Goal: Transaction & Acquisition: Obtain resource

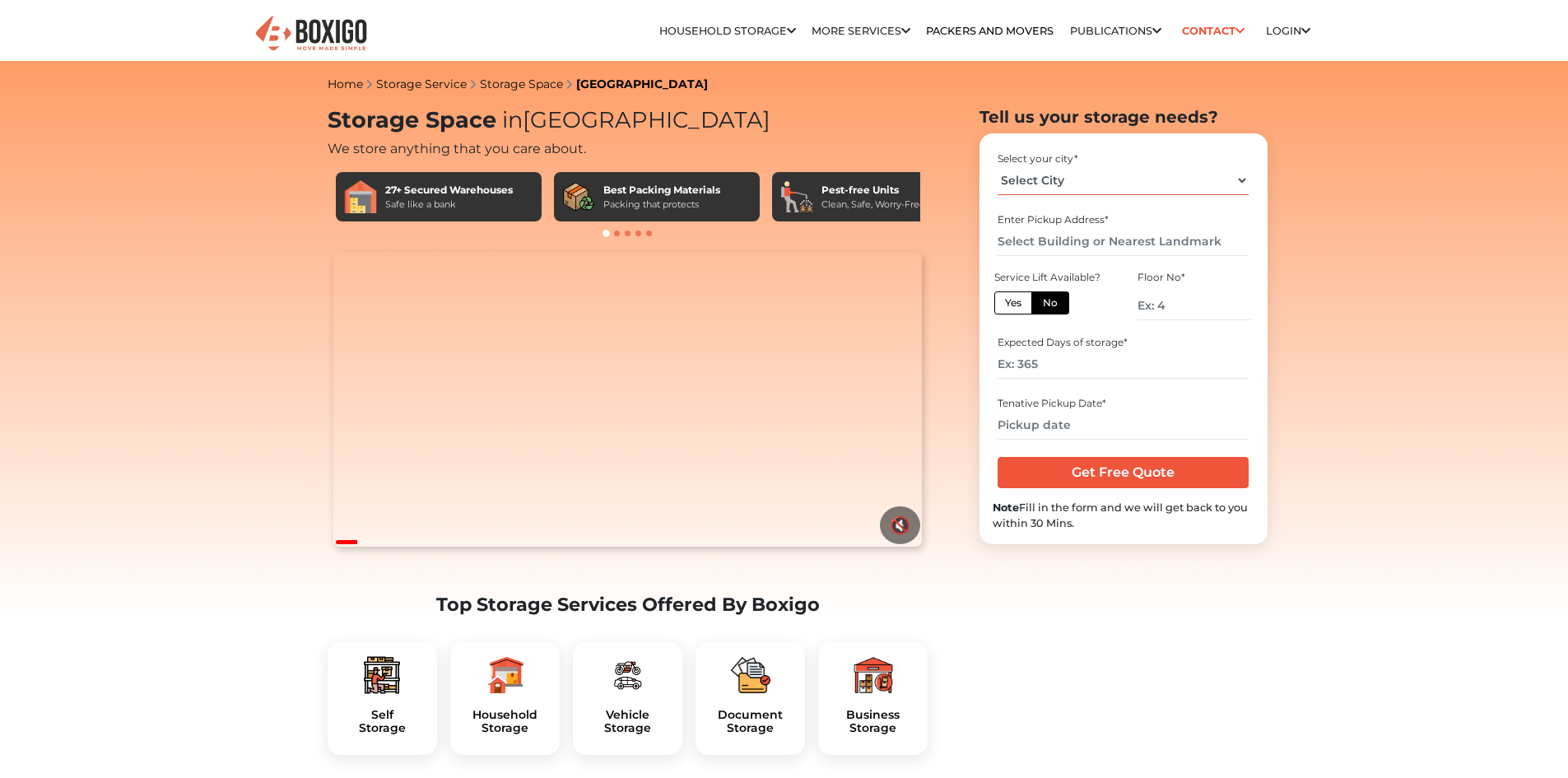
click at [1074, 182] on select "Select City Bangalore Bengaluru Bhopal Bhubaneswar Chennai Coimbatore Cuttack D…" at bounding box center [1123, 181] width 251 height 29
select select "Bhubaneswar"
click at [997, 166] on select "Select City Bangalore Bengaluru Bhopal Bhubaneswar Chennai Coimbatore Cuttack D…" at bounding box center [1123, 181] width 251 height 29
click at [1021, 305] on label "Yes" at bounding box center [1013, 303] width 38 height 23
click at [1016, 305] on input "Yes" at bounding box center [1010, 300] width 11 height 11
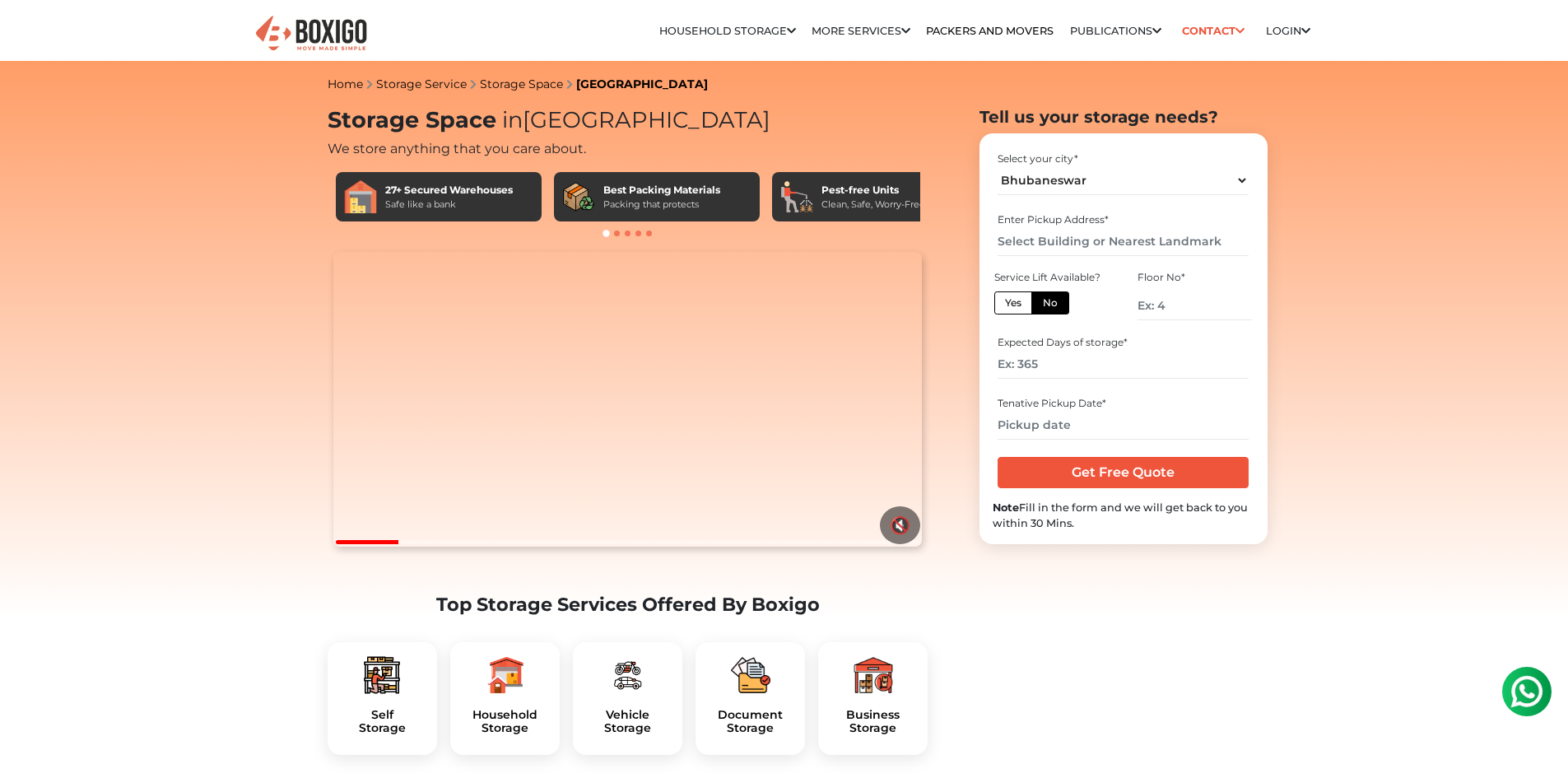
radio input "true"
click at [1055, 304] on label "No" at bounding box center [1050, 303] width 38 height 23
click at [1053, 304] on input "No" at bounding box center [1048, 300] width 11 height 11
radio input "true"
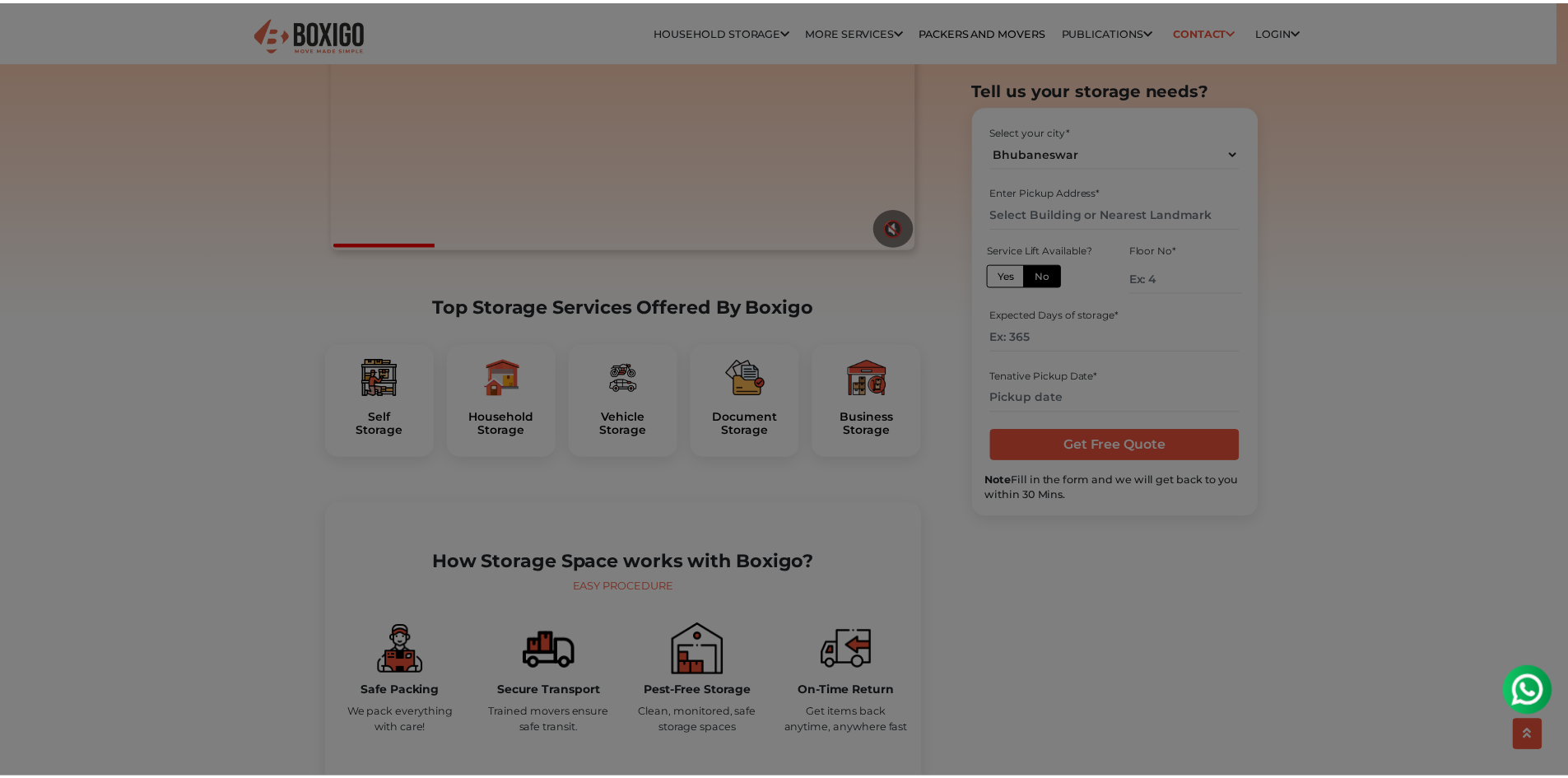
scroll to position [329, 0]
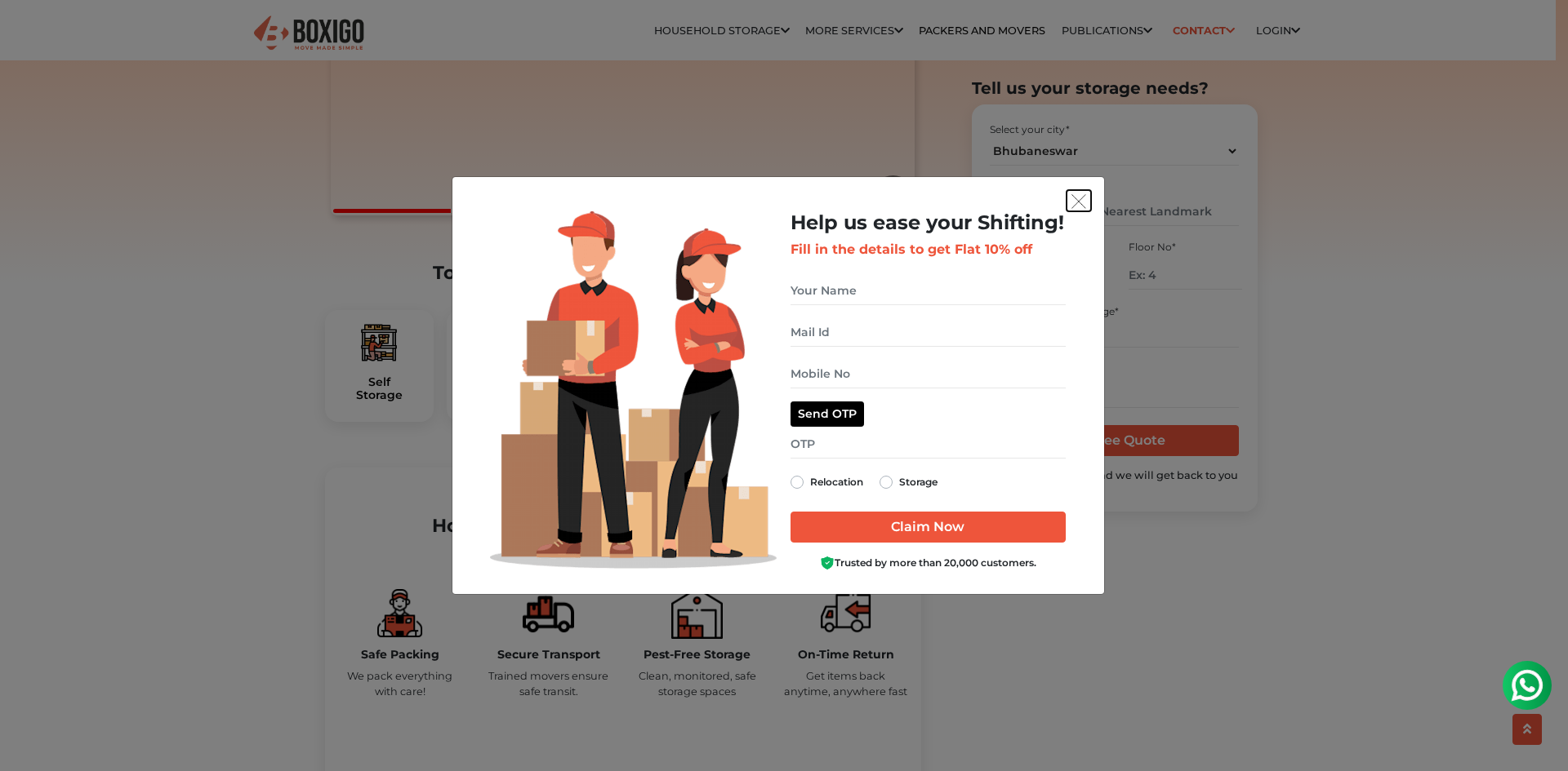
click at [1077, 206] on img "get free quote dialog" at bounding box center [1078, 201] width 14 height 14
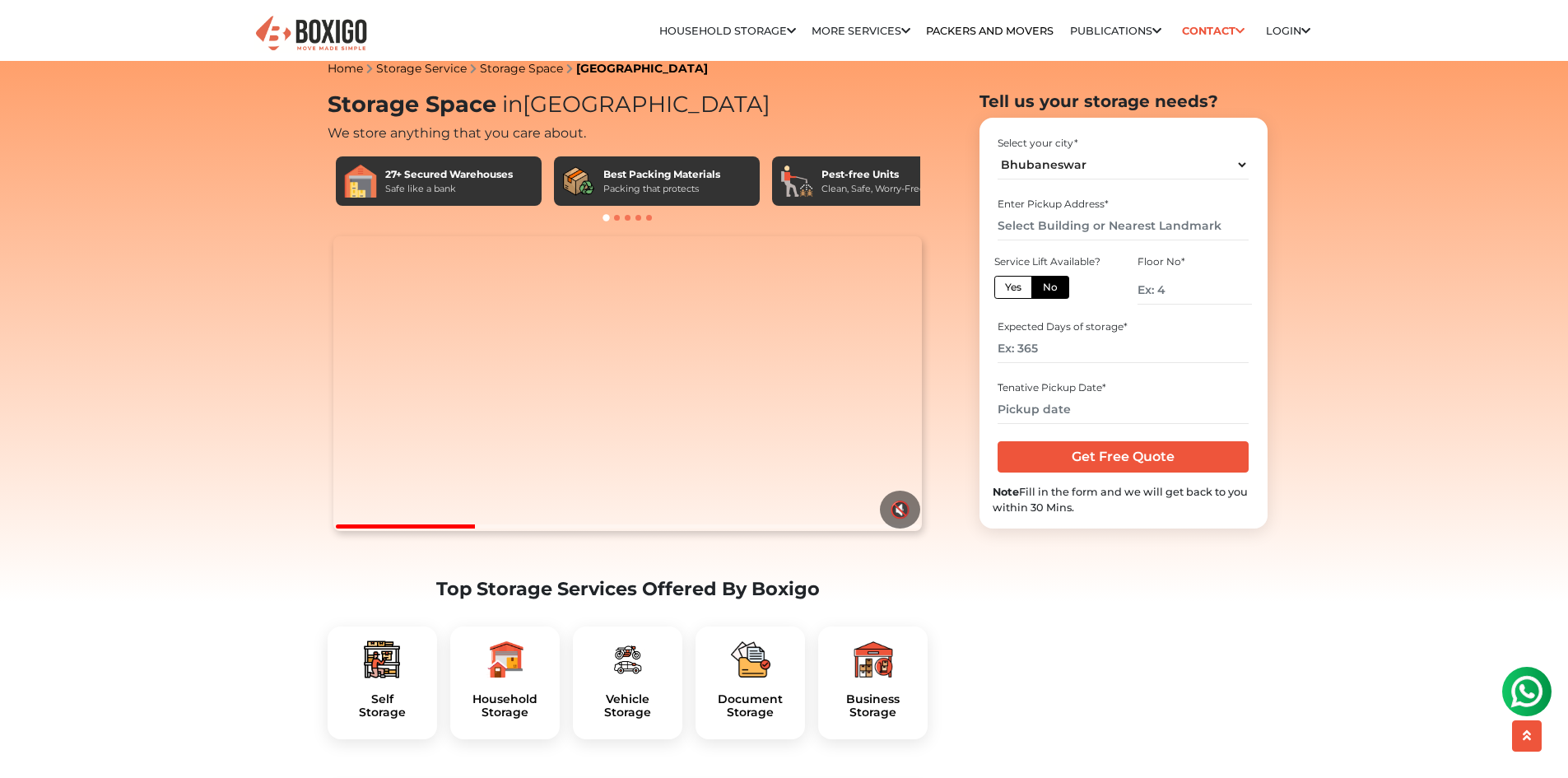
scroll to position [0, 0]
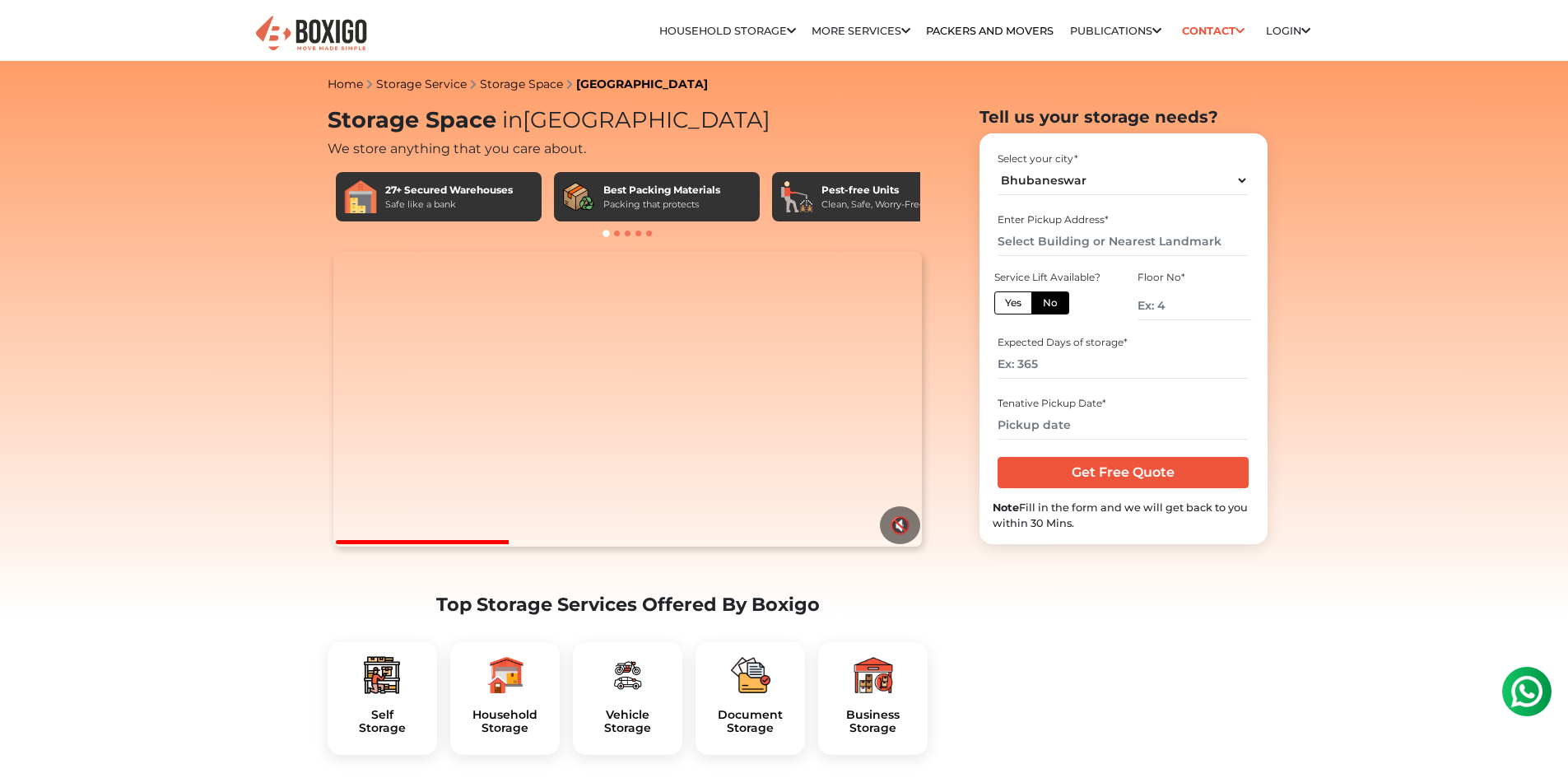
drag, startPoint x: 717, startPoint y: 198, endPoint x: 990, endPoint y: 193, distance: 273.0
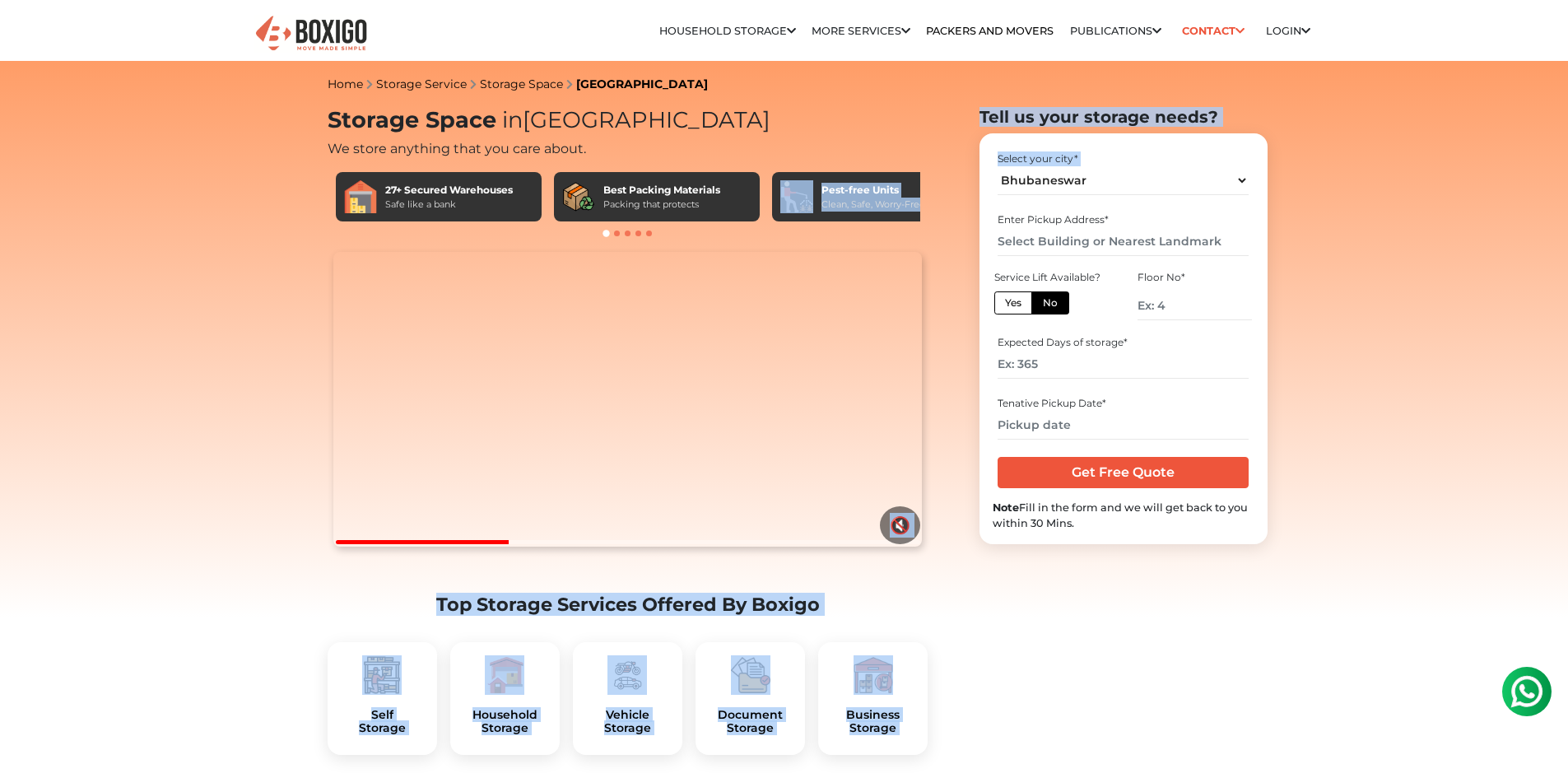
scroll to position [0, 54]
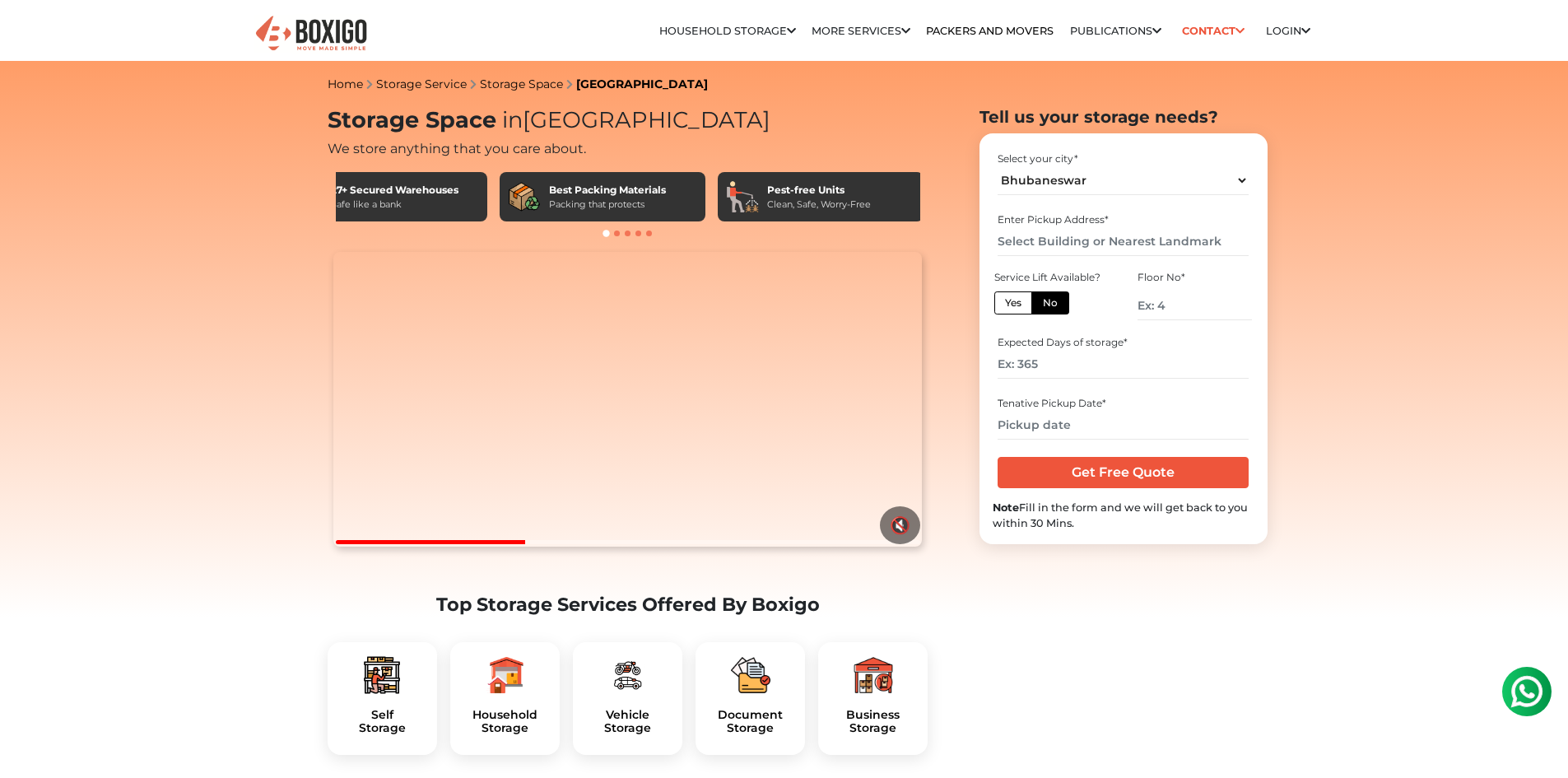
click at [837, 130] on h1 "Storage Space in Bangalore" at bounding box center [628, 120] width 601 height 27
drag, startPoint x: 526, startPoint y: 209, endPoint x: 422, endPoint y: 210, distance: 104.0
click at [471, 211] on div "27+ Secured Warehouses Safe like a bank Best Packing Materials Packing that pro…" at bounding box center [628, 197] width 584 height 49
drag, startPoint x: 432, startPoint y: 178, endPoint x: 683, endPoint y: 178, distance: 251.0
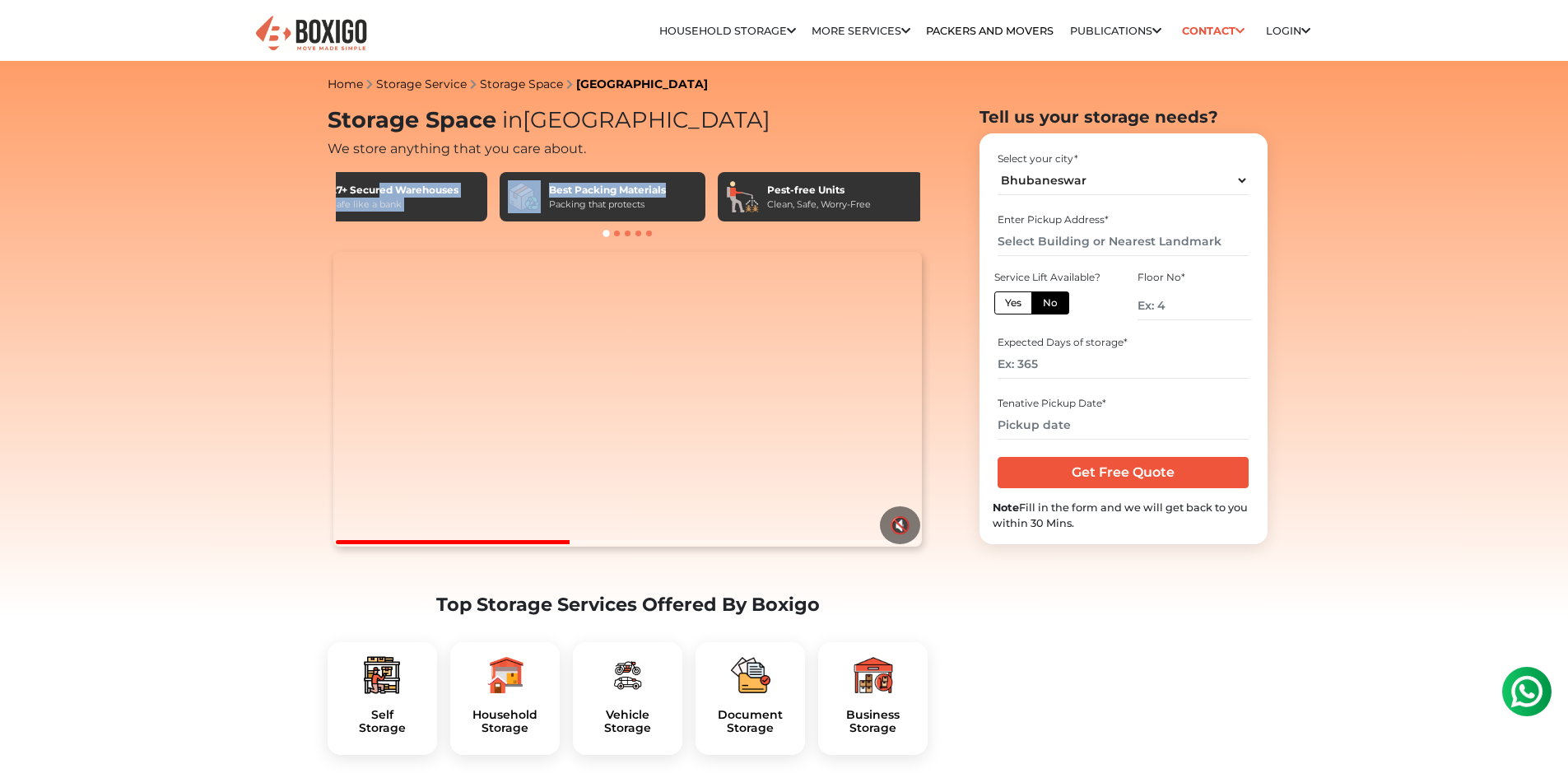
click at [683, 178] on div "27+ Secured Warehouses Safe like a bank Best Packing Materials Packing that pro…" at bounding box center [628, 197] width 584 height 49
click at [742, 132] on h1 "Storage Space in Bangalore" at bounding box center [628, 120] width 601 height 27
click at [663, 191] on div "Best Packing Materials" at bounding box center [607, 189] width 117 height 14
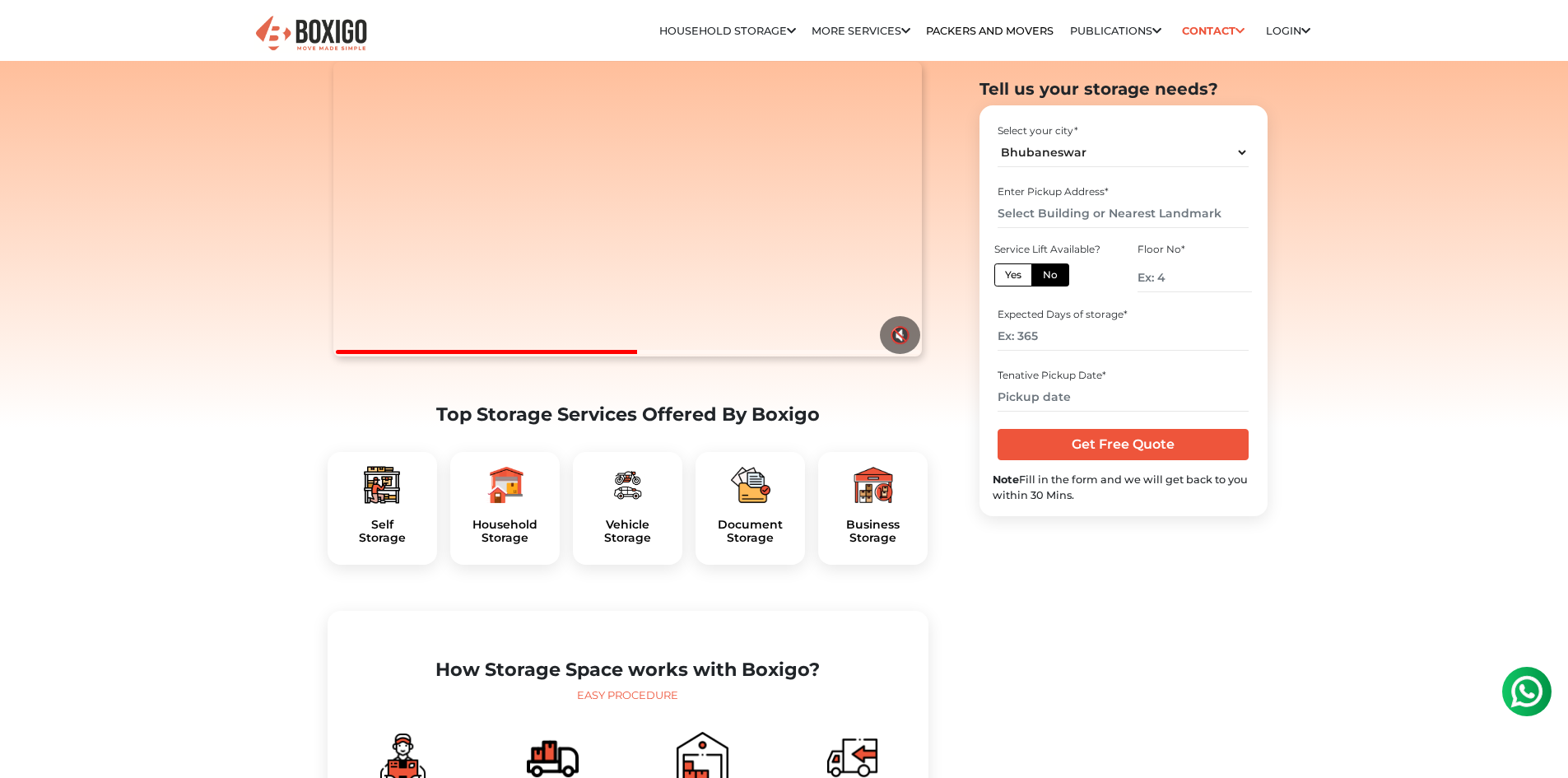
scroll to position [411, 0]
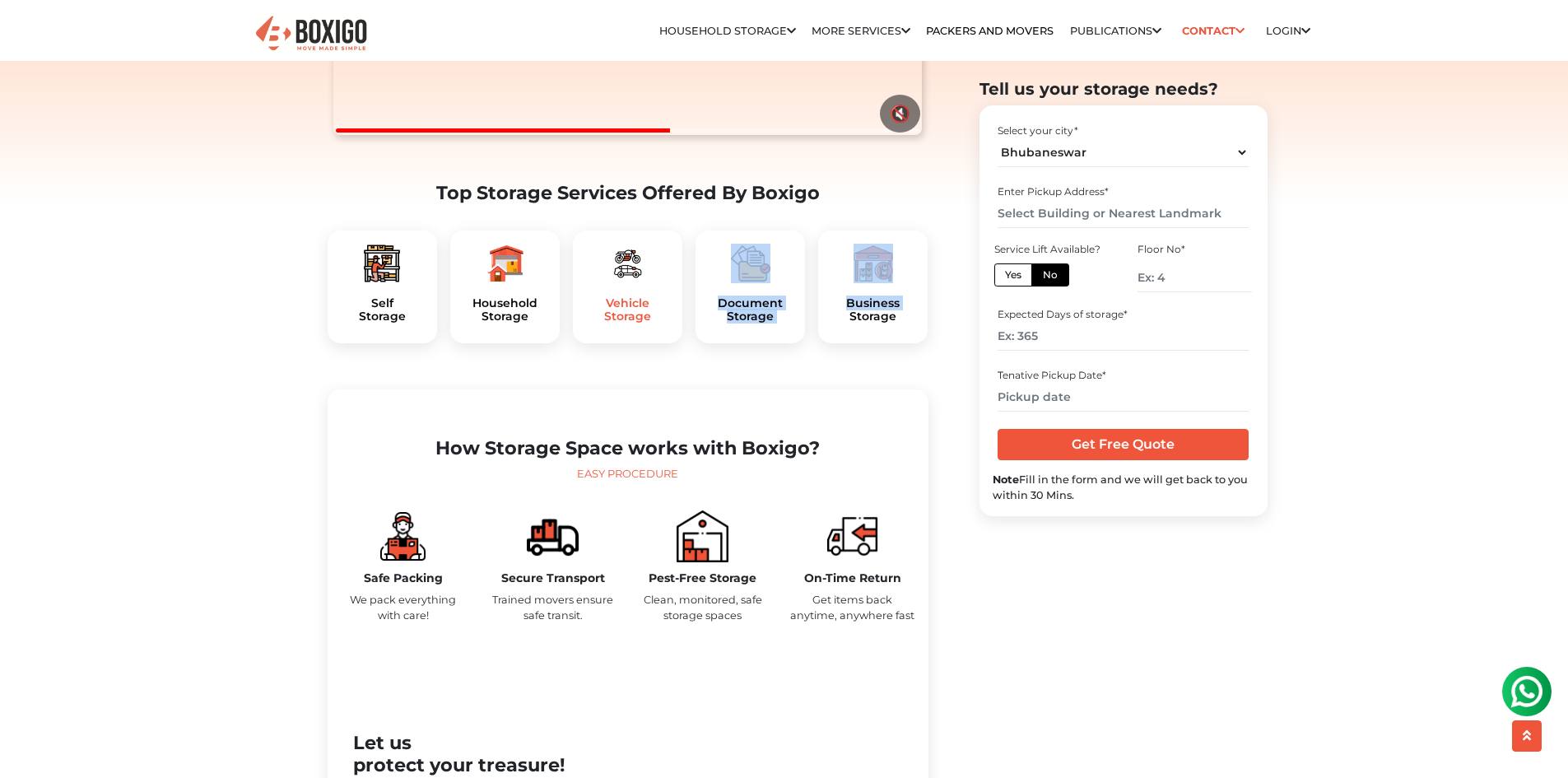
drag, startPoint x: 850, startPoint y: 364, endPoint x: 658, endPoint y: 350, distance: 192.5
click at [658, 350] on div "Self Storage Household Storage" at bounding box center [628, 287] width 601 height 140
click at [786, 324] on h5 "Document Storage" at bounding box center [751, 310] width 83 height 28
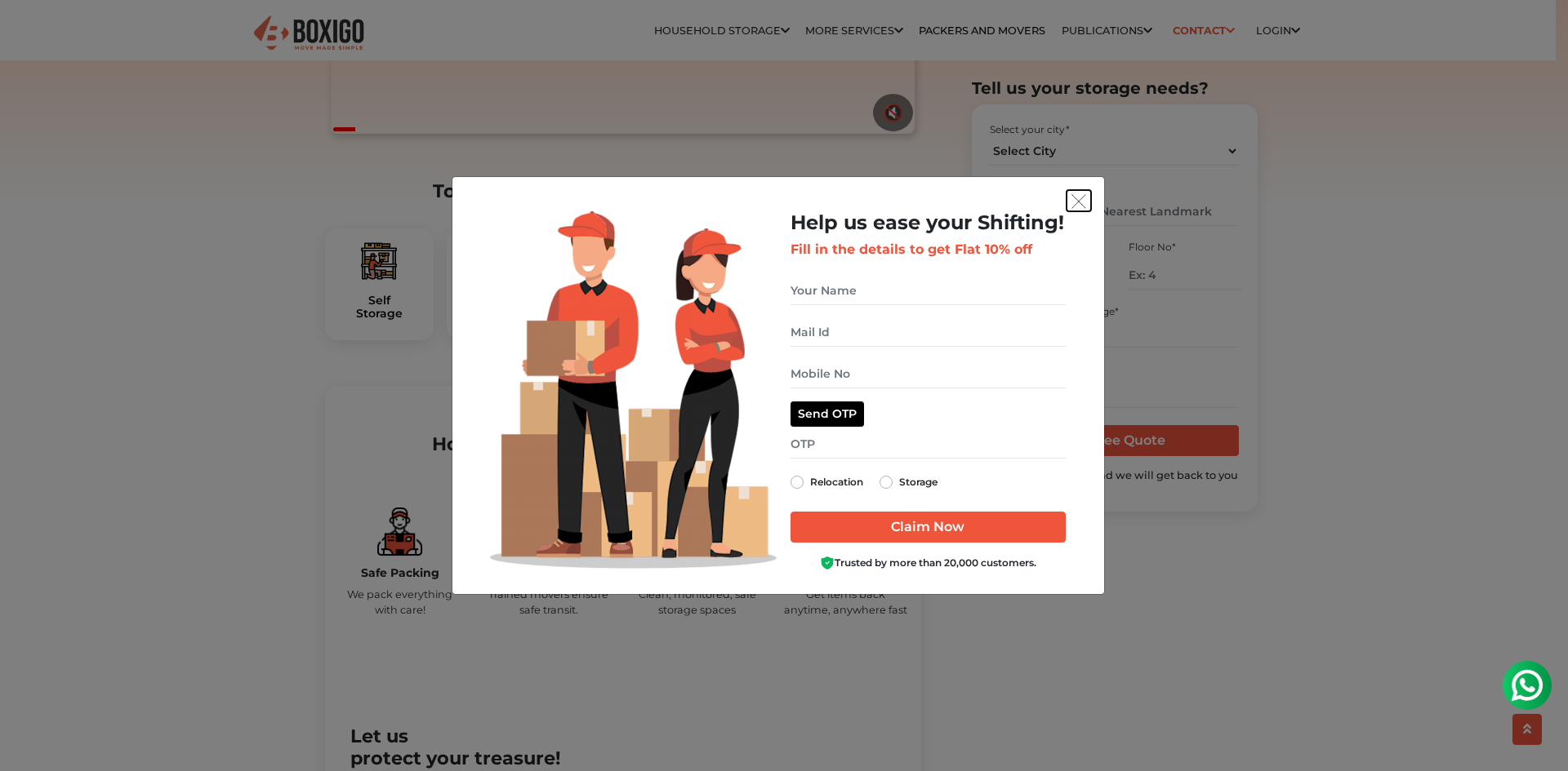
click at [1083, 207] on img "get free quote dialog" at bounding box center [1078, 201] width 14 height 14
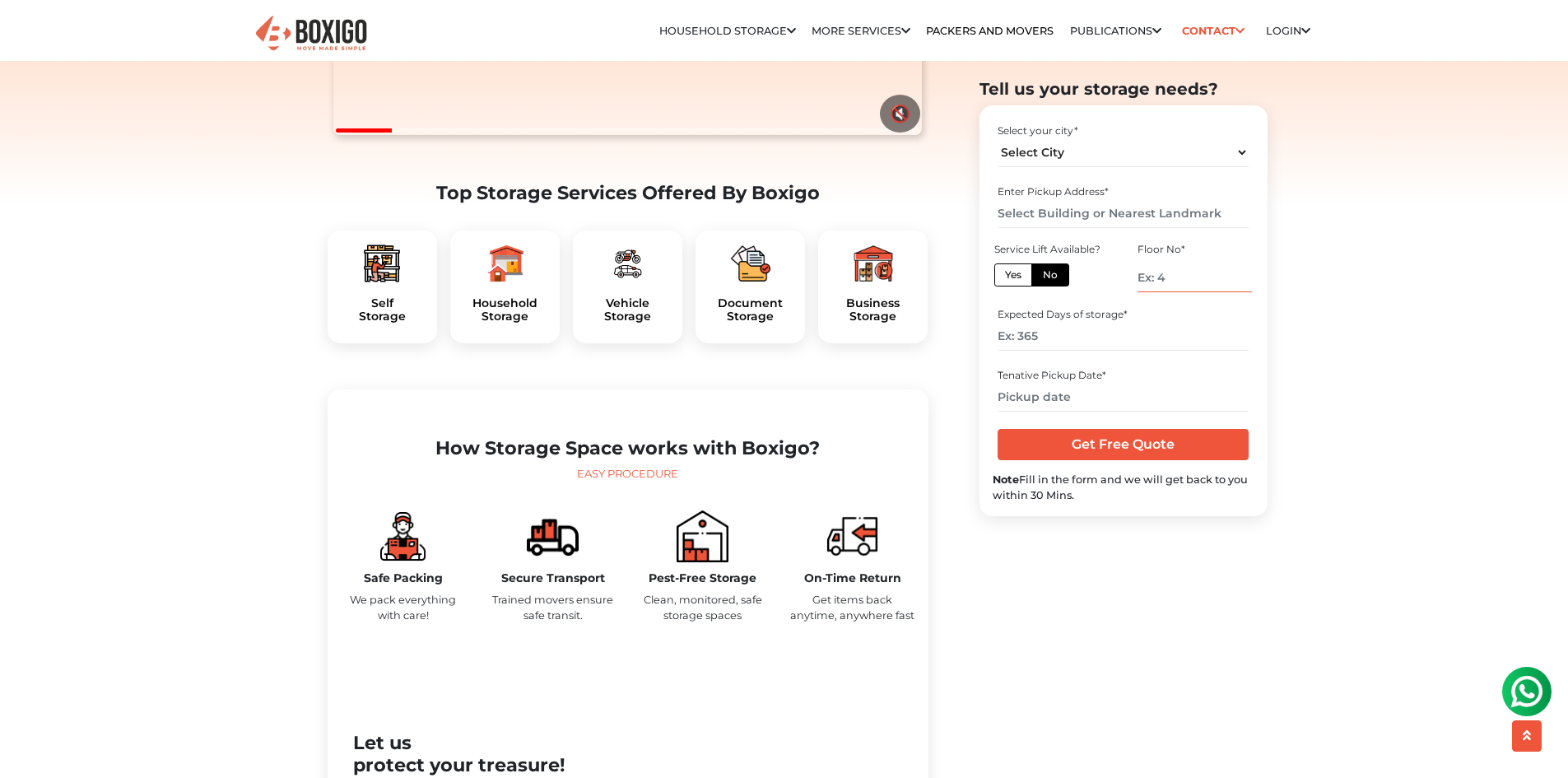
click at [1184, 288] on input "number" at bounding box center [1194, 278] width 114 height 29
click at [1076, 340] on input "number" at bounding box center [1123, 337] width 251 height 29
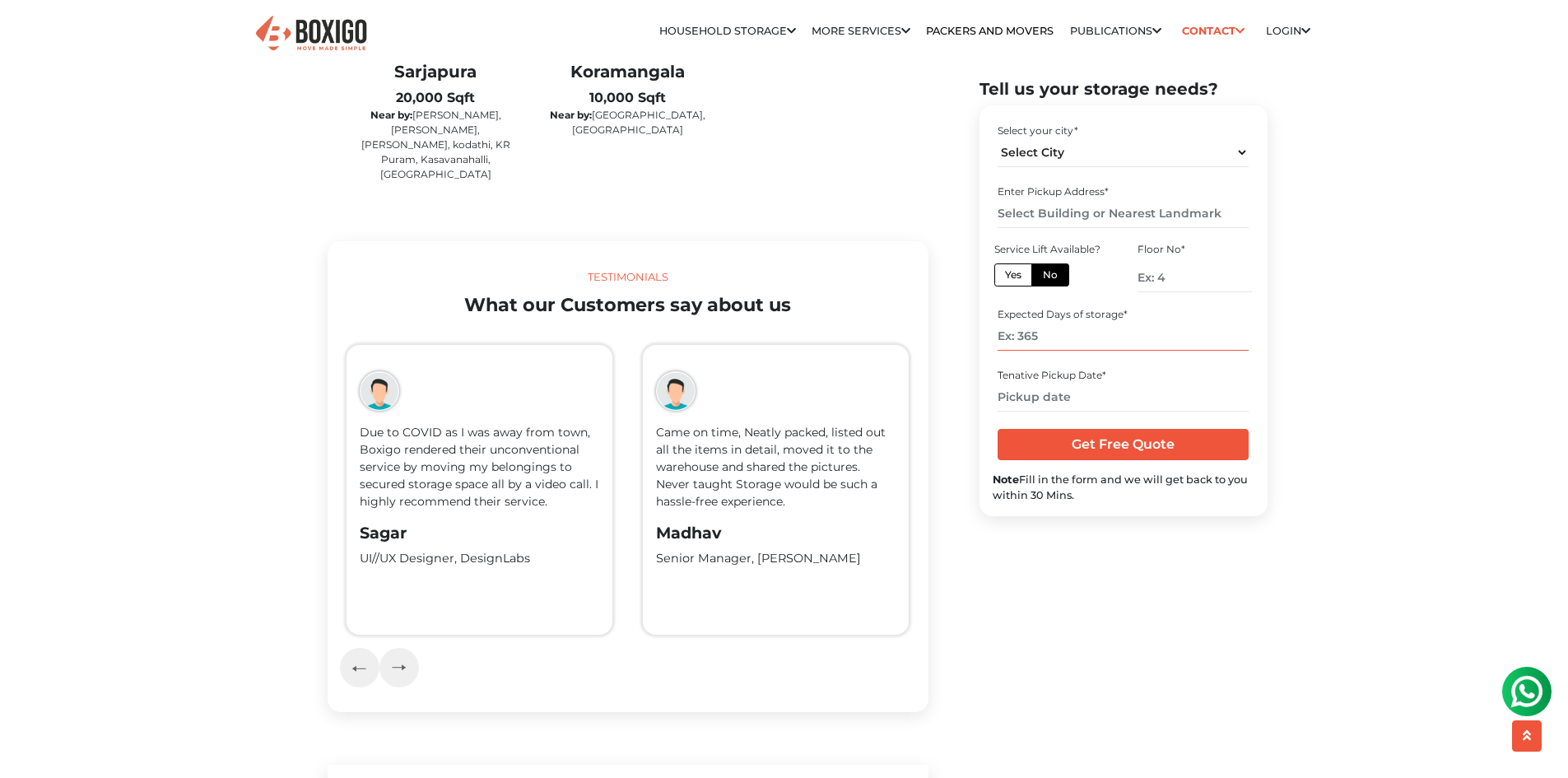
scroll to position [3376, 0]
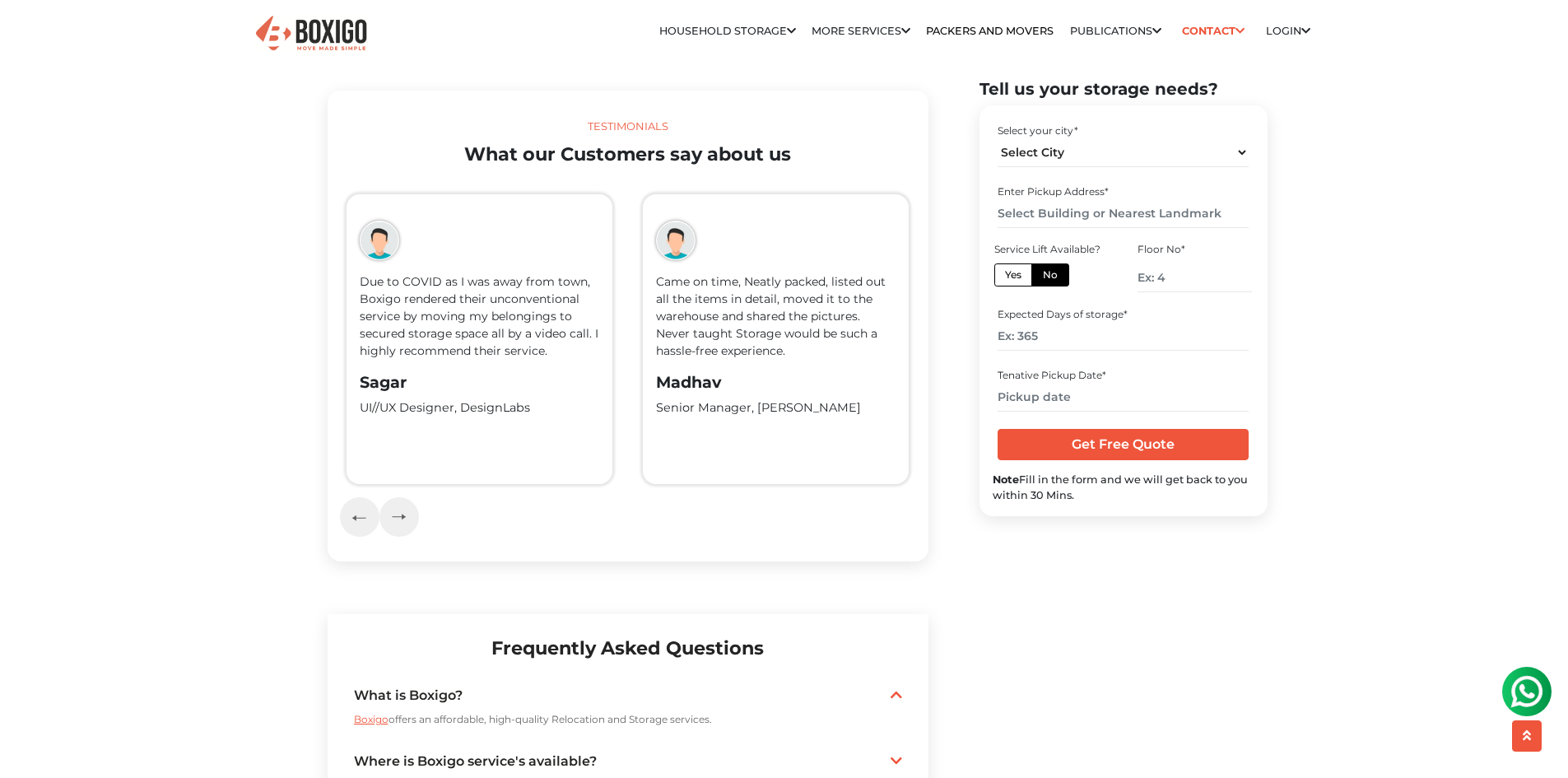
drag, startPoint x: 652, startPoint y: 287, endPoint x: 589, endPoint y: 286, distance: 63.0
click at [643, 286] on div "Came on time, Neatly packed, listed out all the items in detail, moved it to th…" at bounding box center [776, 339] width 266 height 290
drag, startPoint x: 695, startPoint y: 305, endPoint x: 477, endPoint y: 296, distance: 218.2
click at [656, 296] on p "Came on time, Neatly packed, listed out all the items in detail, moved it to th…" at bounding box center [776, 316] width 239 height 87
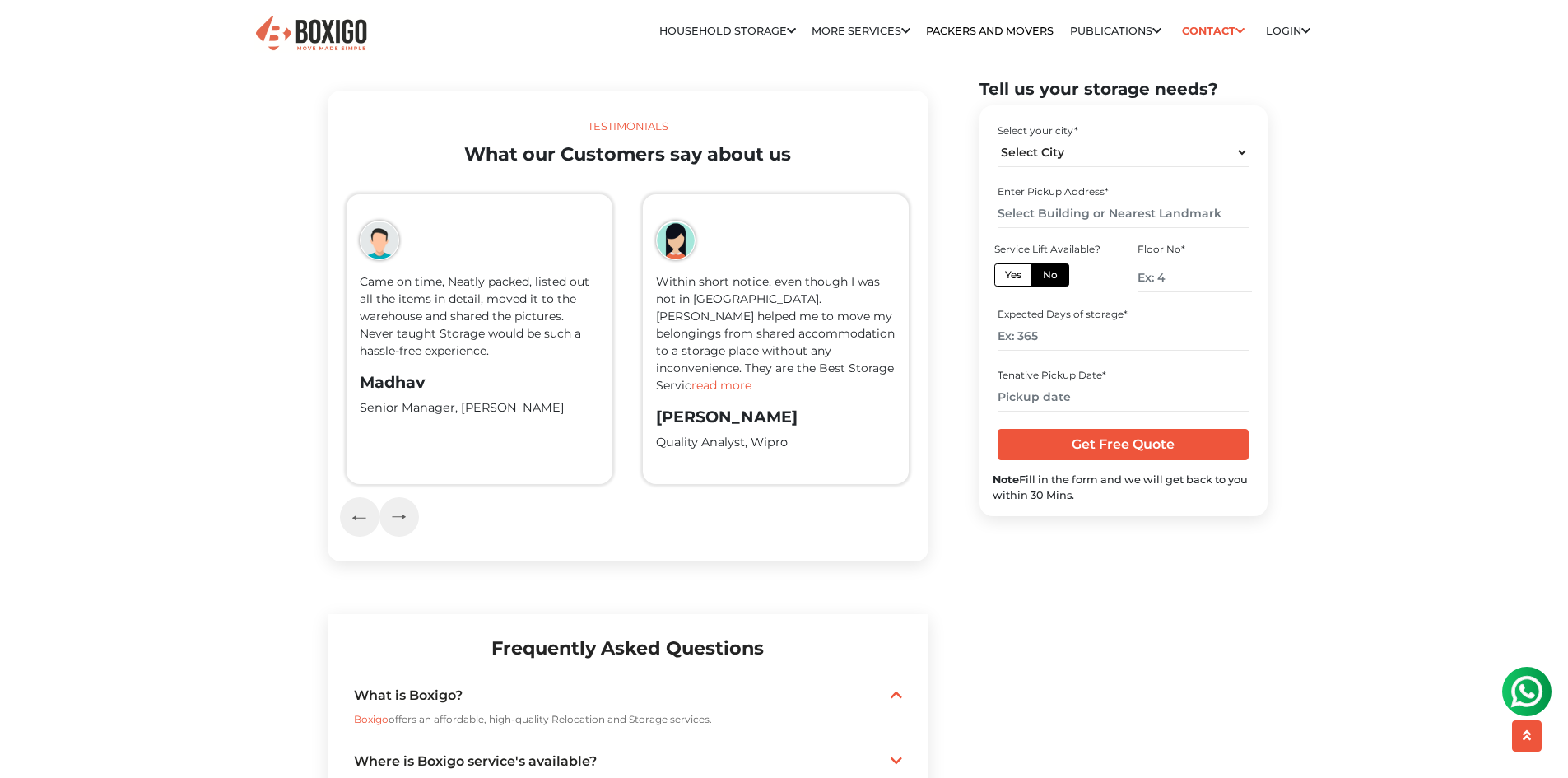
drag, startPoint x: 474, startPoint y: 296, endPoint x: 975, endPoint y: 294, distance: 501.0
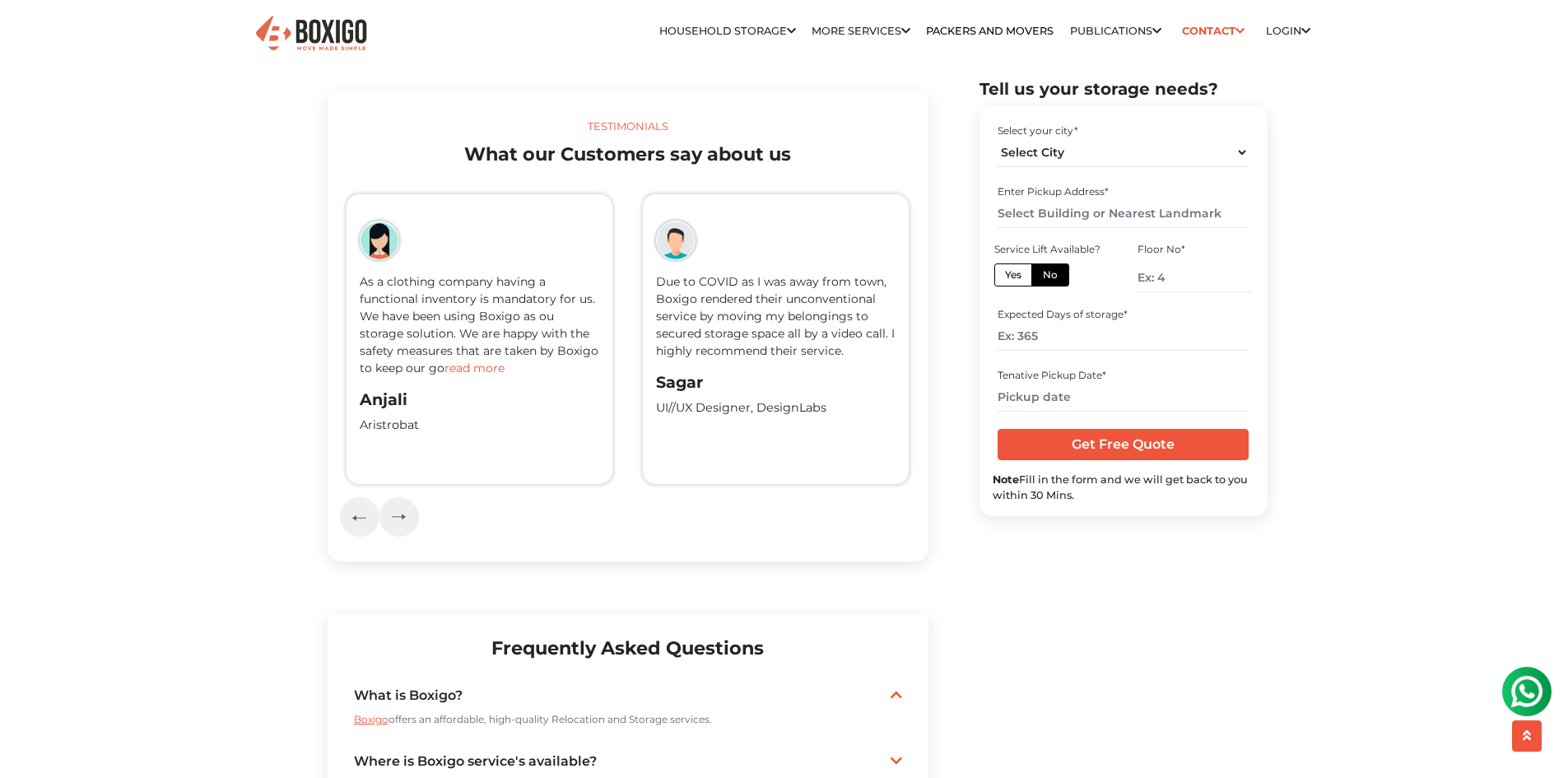
scroll to position [3870, 0]
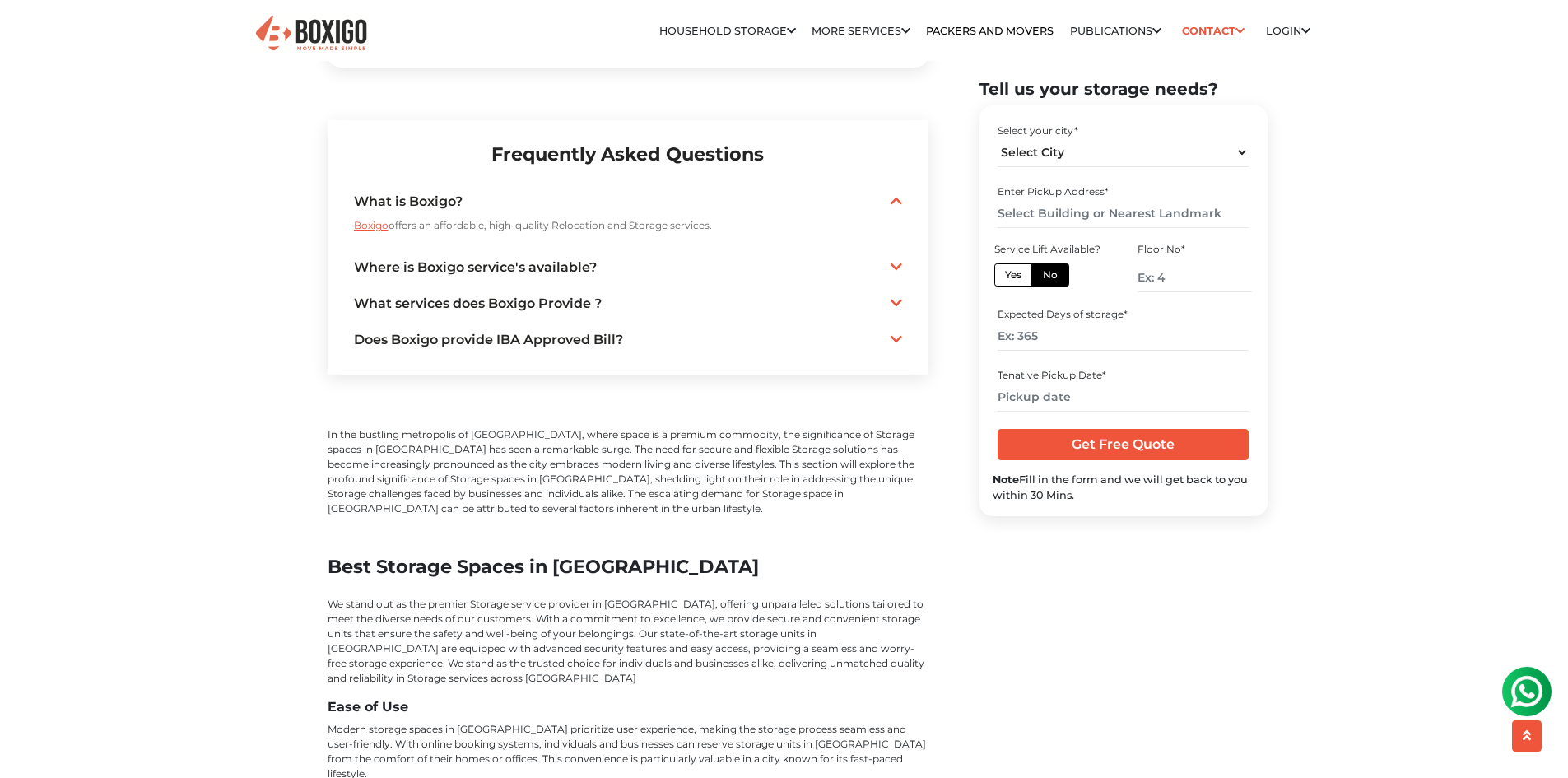
click at [545, 258] on link "Where is Boxigo service's available?" at bounding box center [628, 267] width 548 height 20
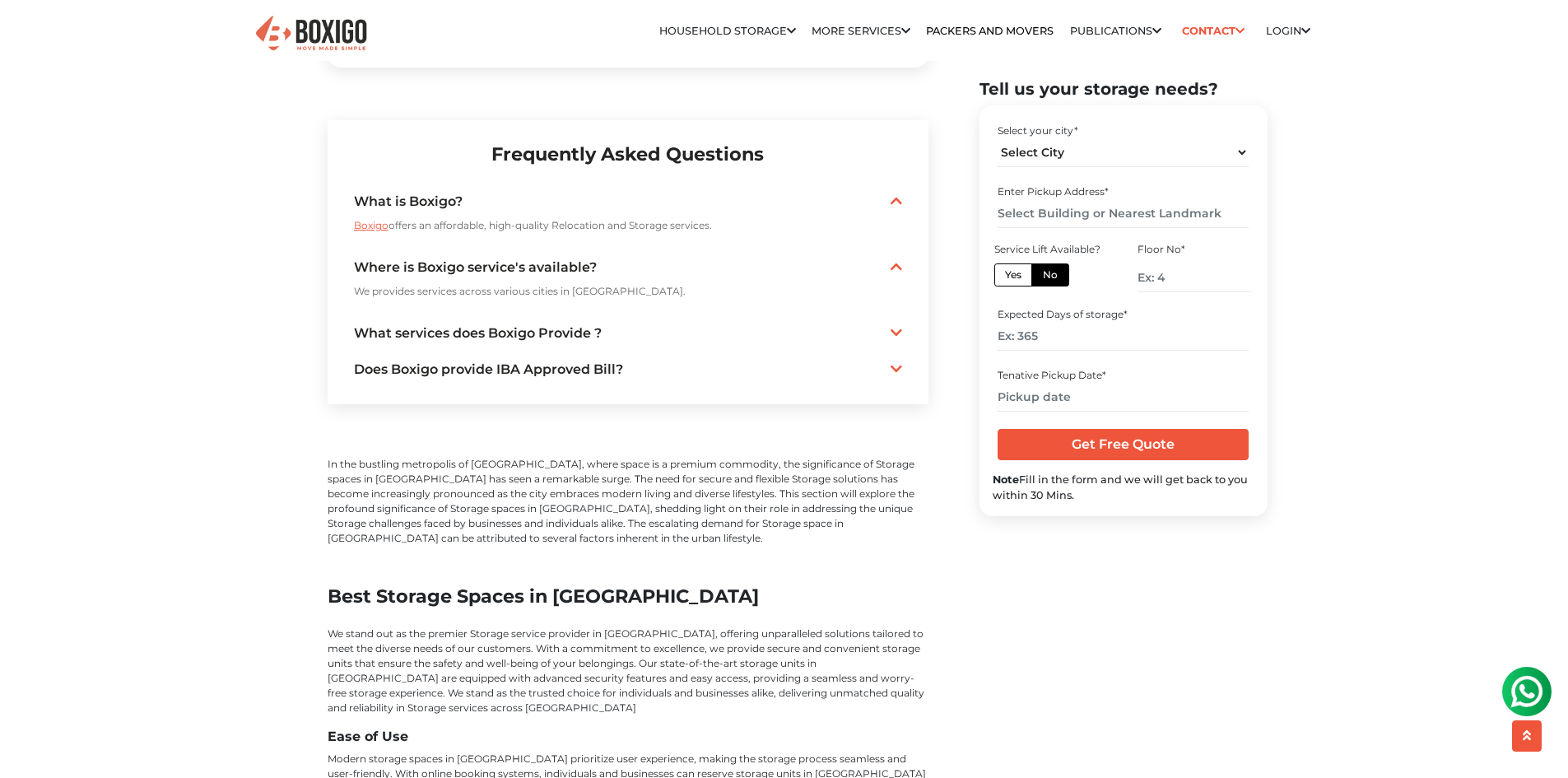
click at [550, 360] on link "Does Boxigo provide IBA Approved Bill?" at bounding box center [628, 369] width 548 height 20
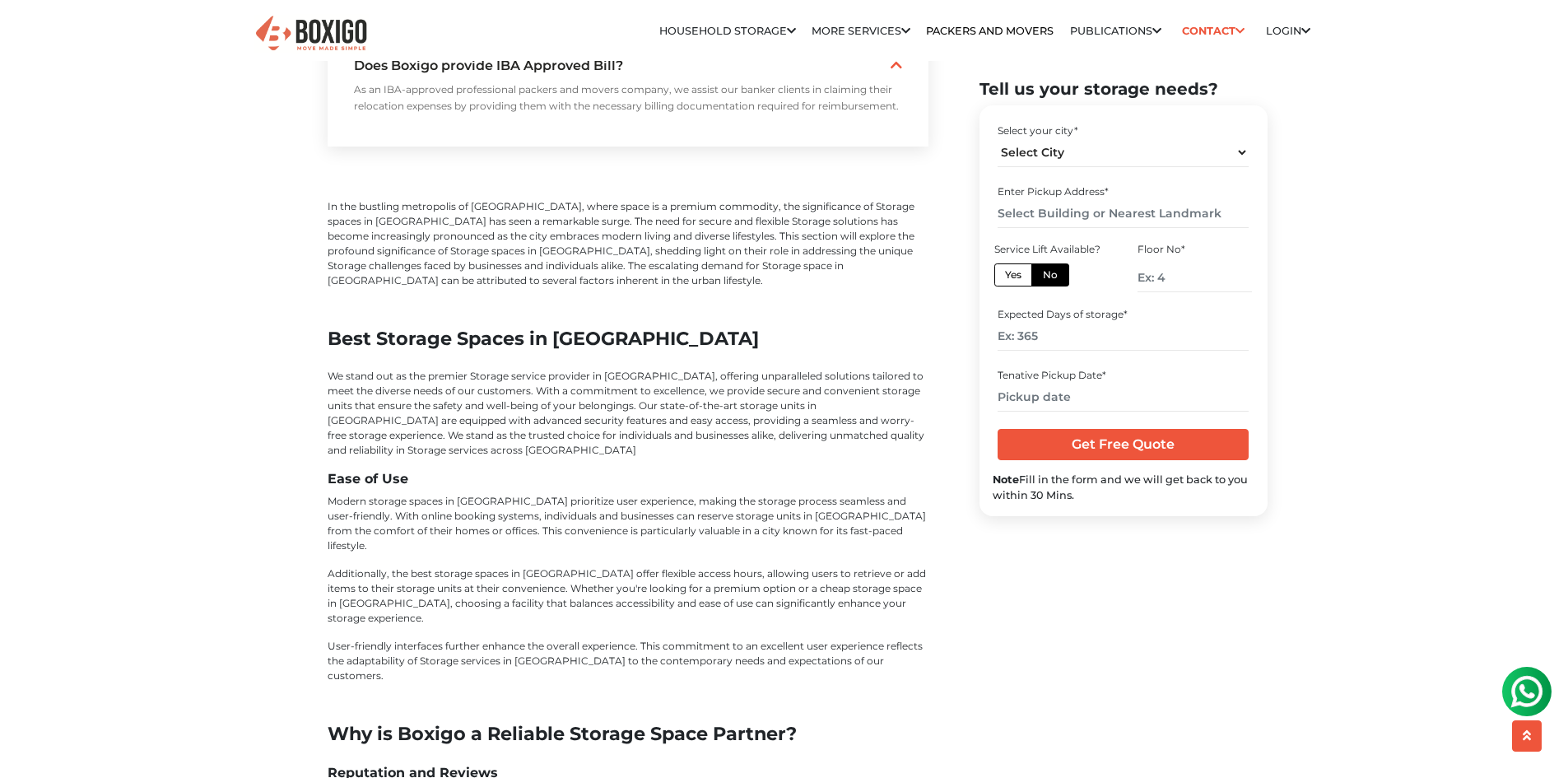
scroll to position [4200, 0]
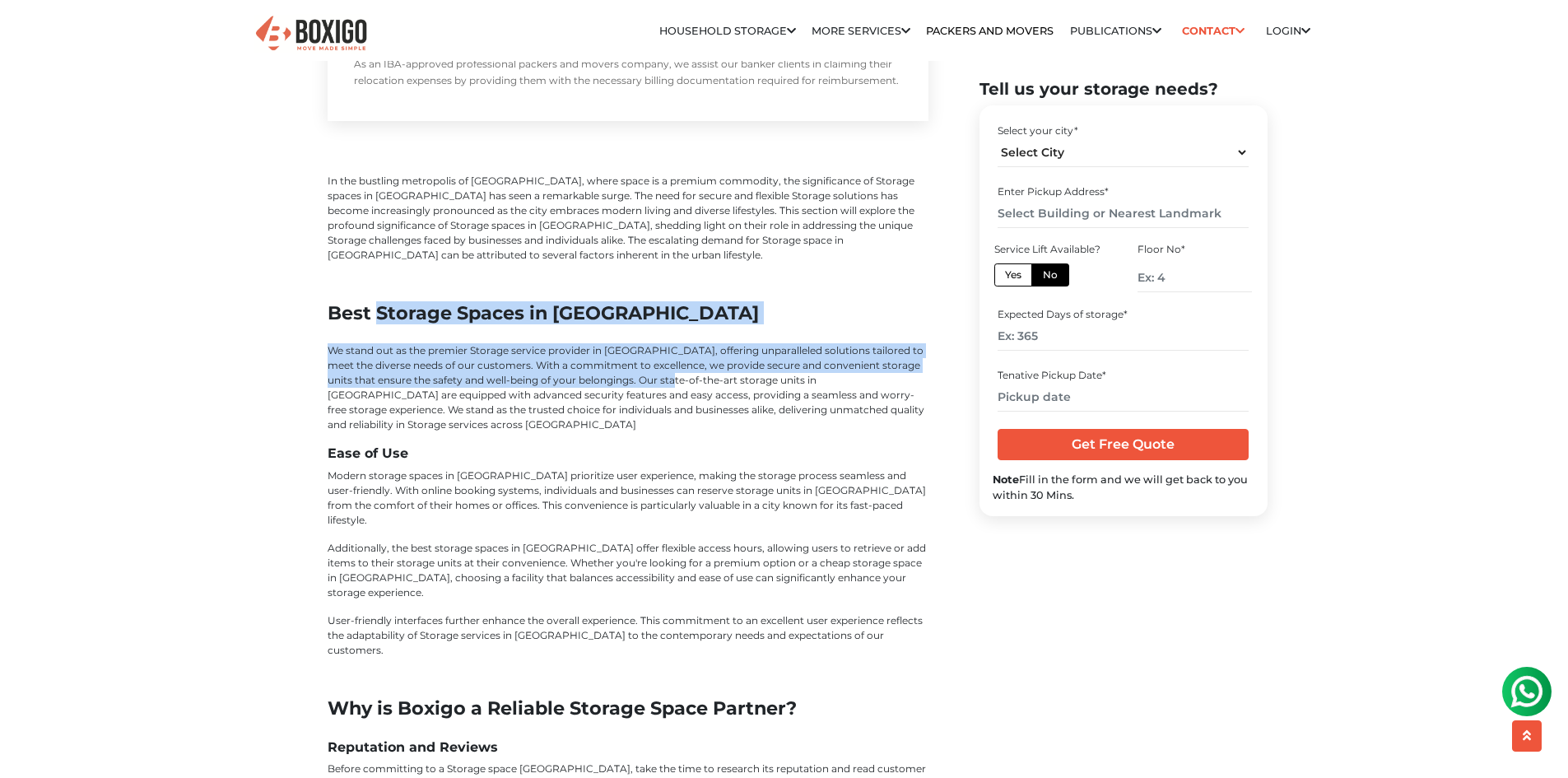
drag, startPoint x: 389, startPoint y: 300, endPoint x: 659, endPoint y: 365, distance: 277.7
click at [659, 365] on div "Best Storage Spaces in Bangalore We stand out as the premier Storage service pr…" at bounding box center [628, 479] width 601 height 355
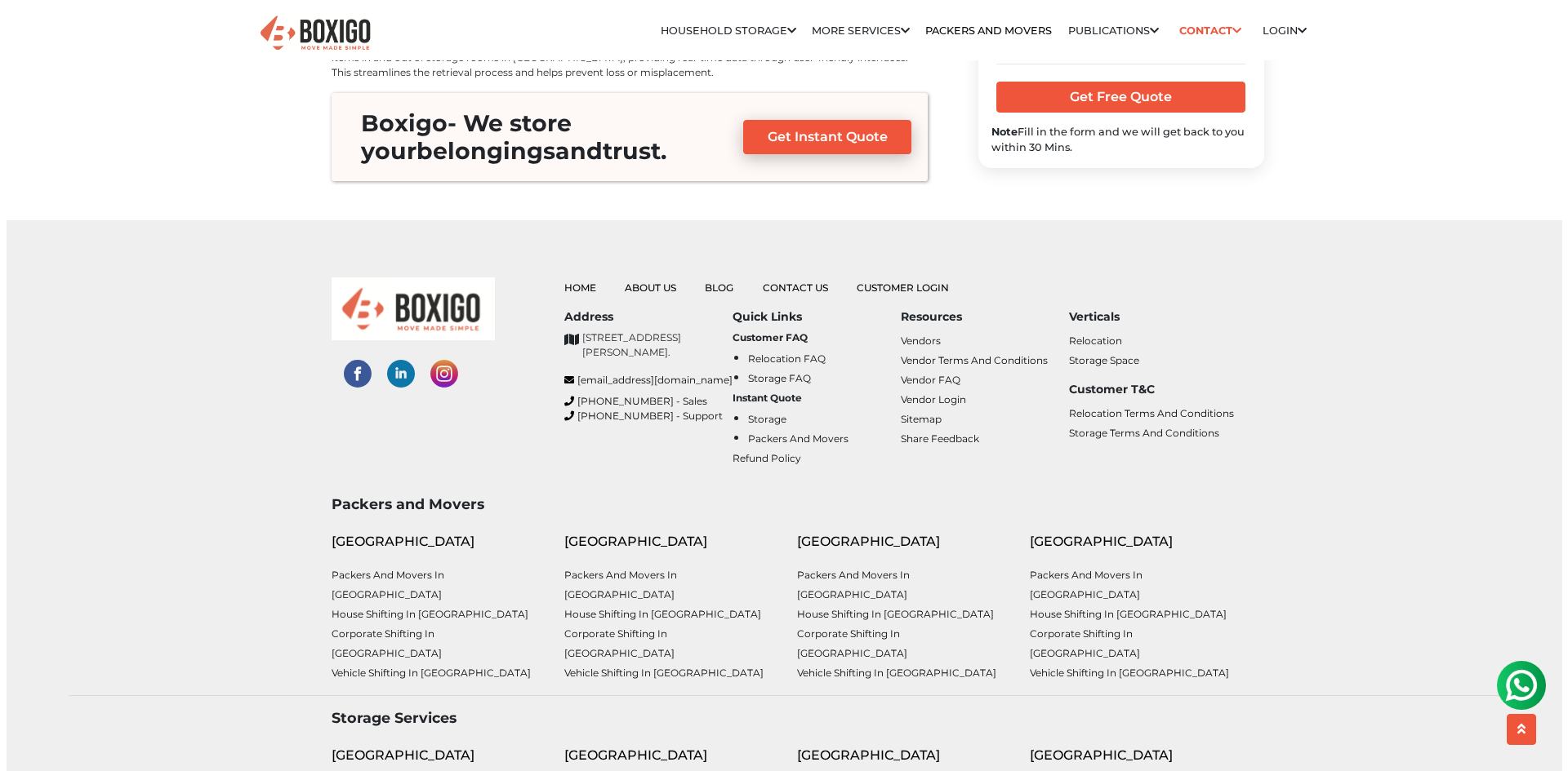
scroll to position [6382, 0]
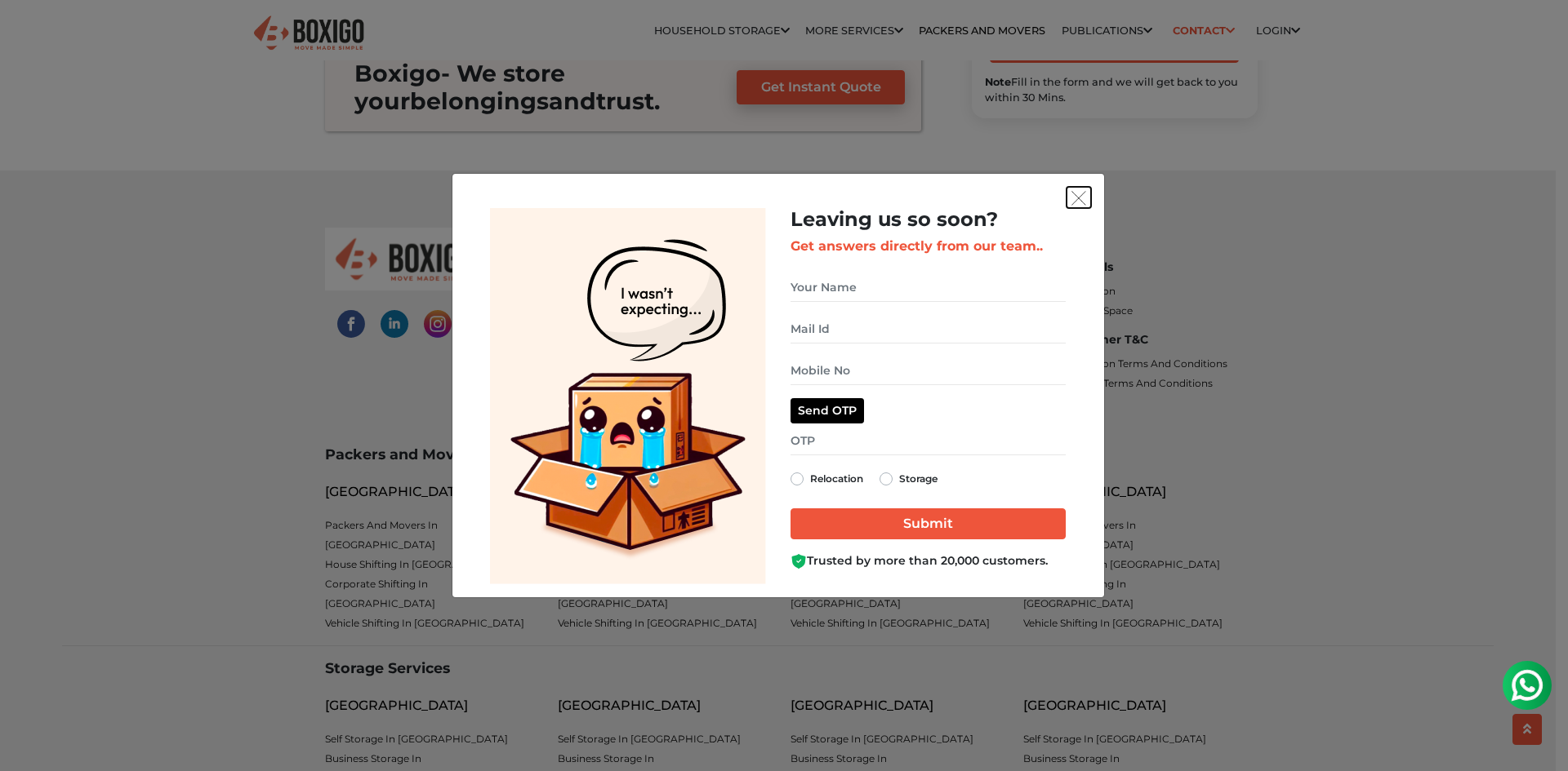
click at [1073, 198] on img "get free quote dialog" at bounding box center [1078, 198] width 14 height 14
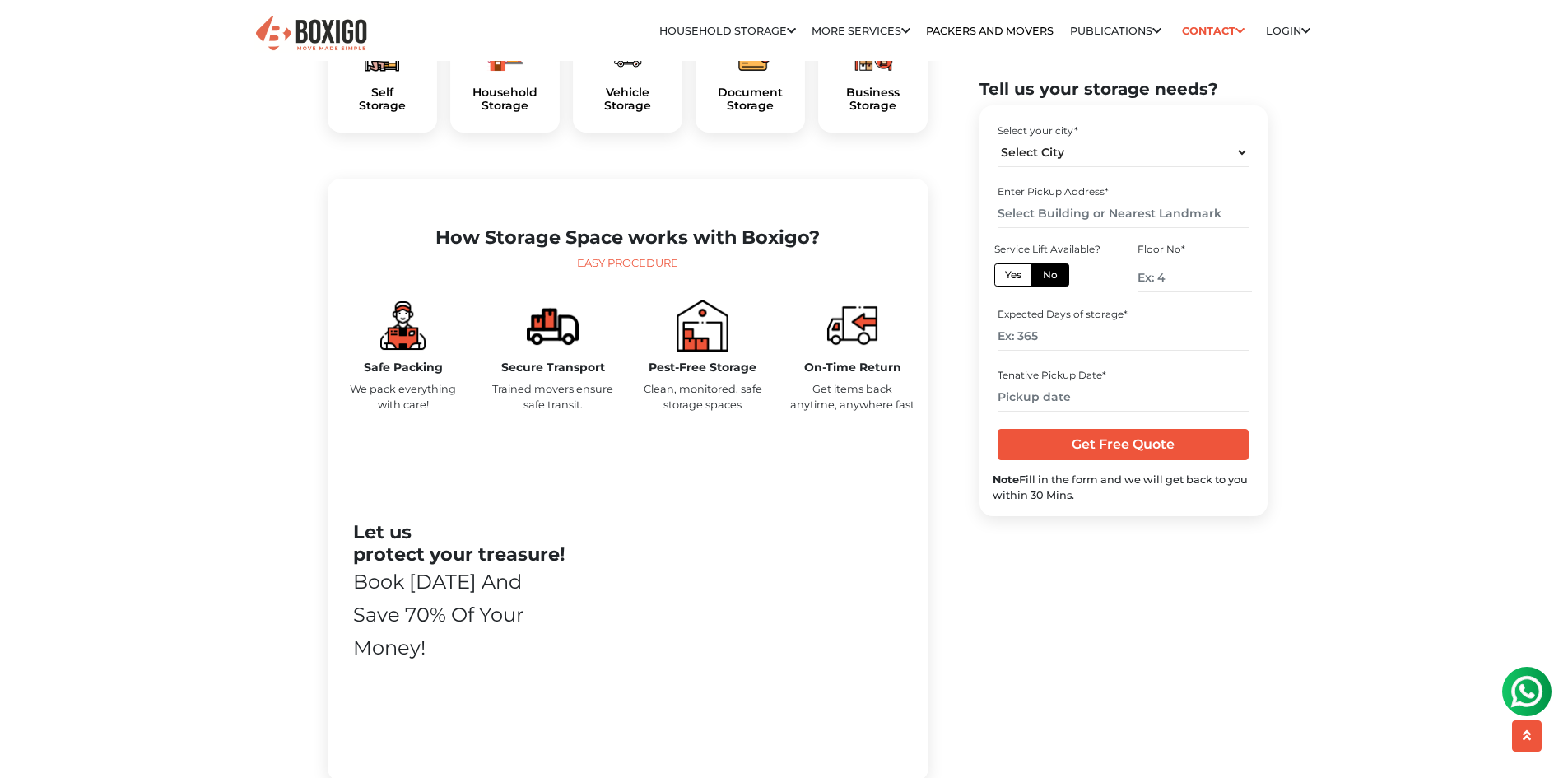
scroll to position [0, 0]
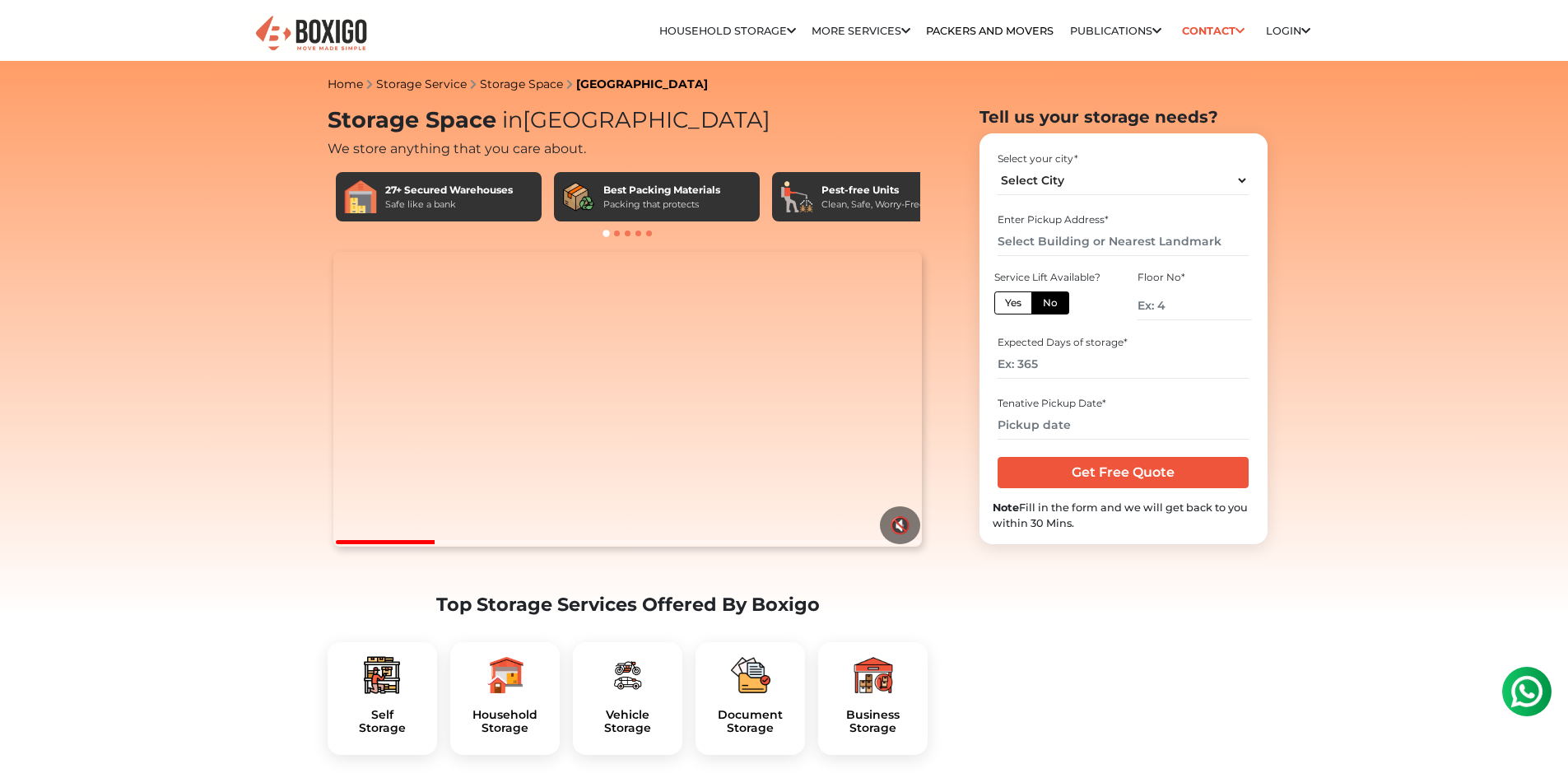
click at [431, 191] on div "27+ Secured Warehouses" at bounding box center [449, 189] width 127 height 14
click at [343, 45] on img at bounding box center [311, 35] width 115 height 41
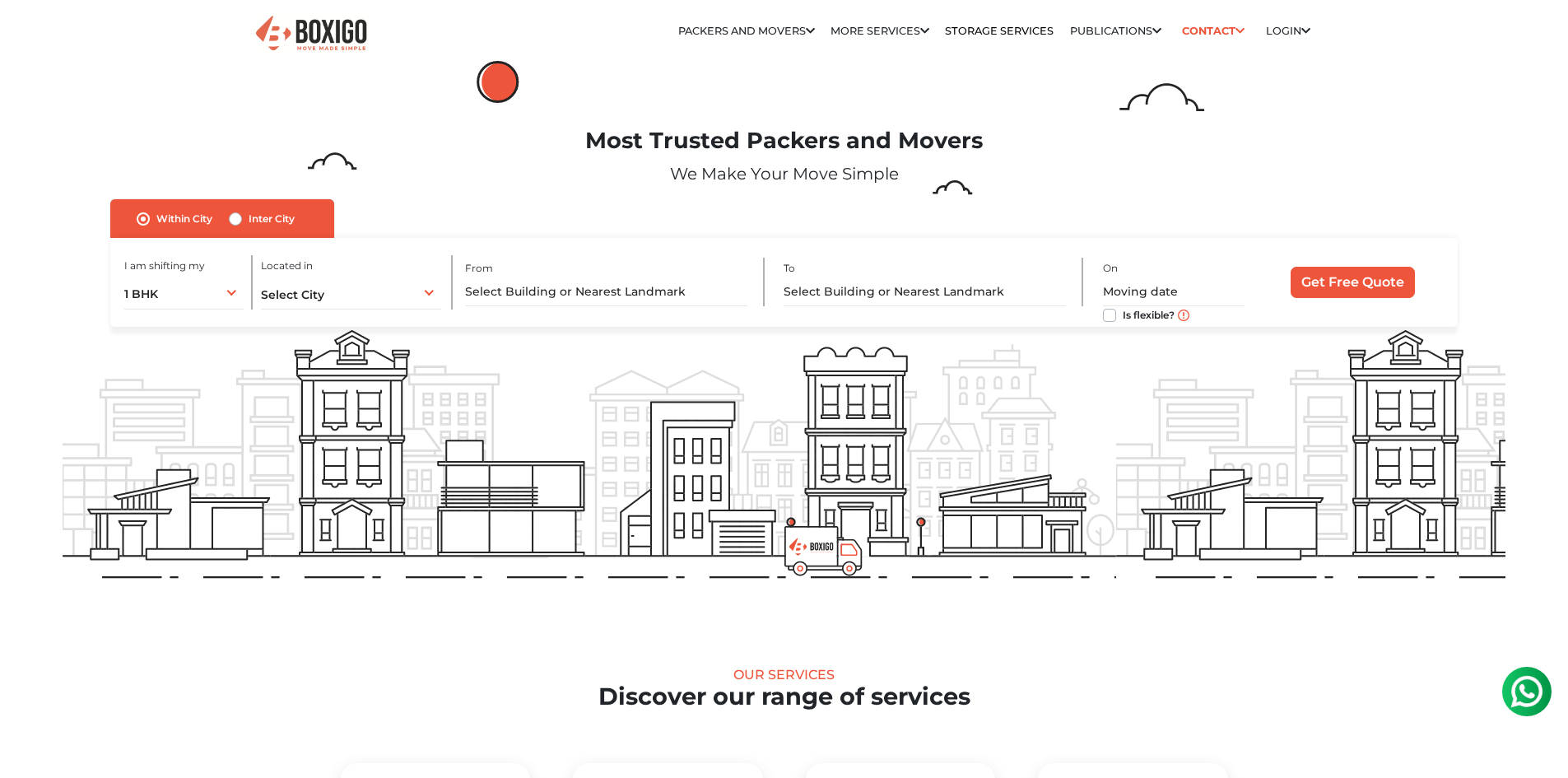
drag, startPoint x: 661, startPoint y: 406, endPoint x: 582, endPoint y: 402, distance: 79.1
drag, startPoint x: 638, startPoint y: 400, endPoint x: 948, endPoint y: 384, distance: 310.4
click at [600, 288] on input "text" at bounding box center [605, 292] width 282 height 29
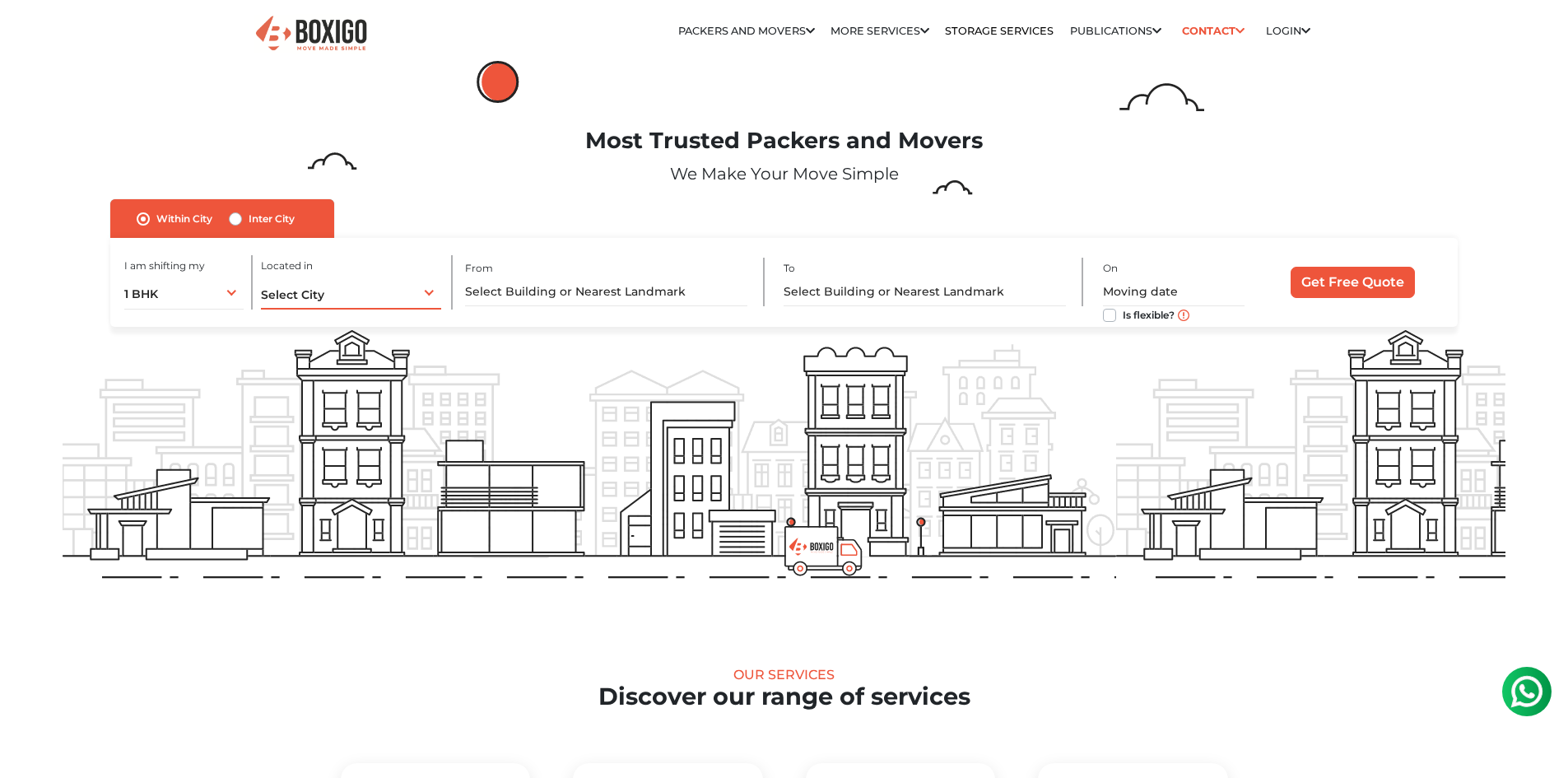
click at [354, 285] on div "Select City Select City Bangalore Bengaluru Bhopal Bhubaneswar Chennai Coimbato…" at bounding box center [352, 292] width 181 height 35
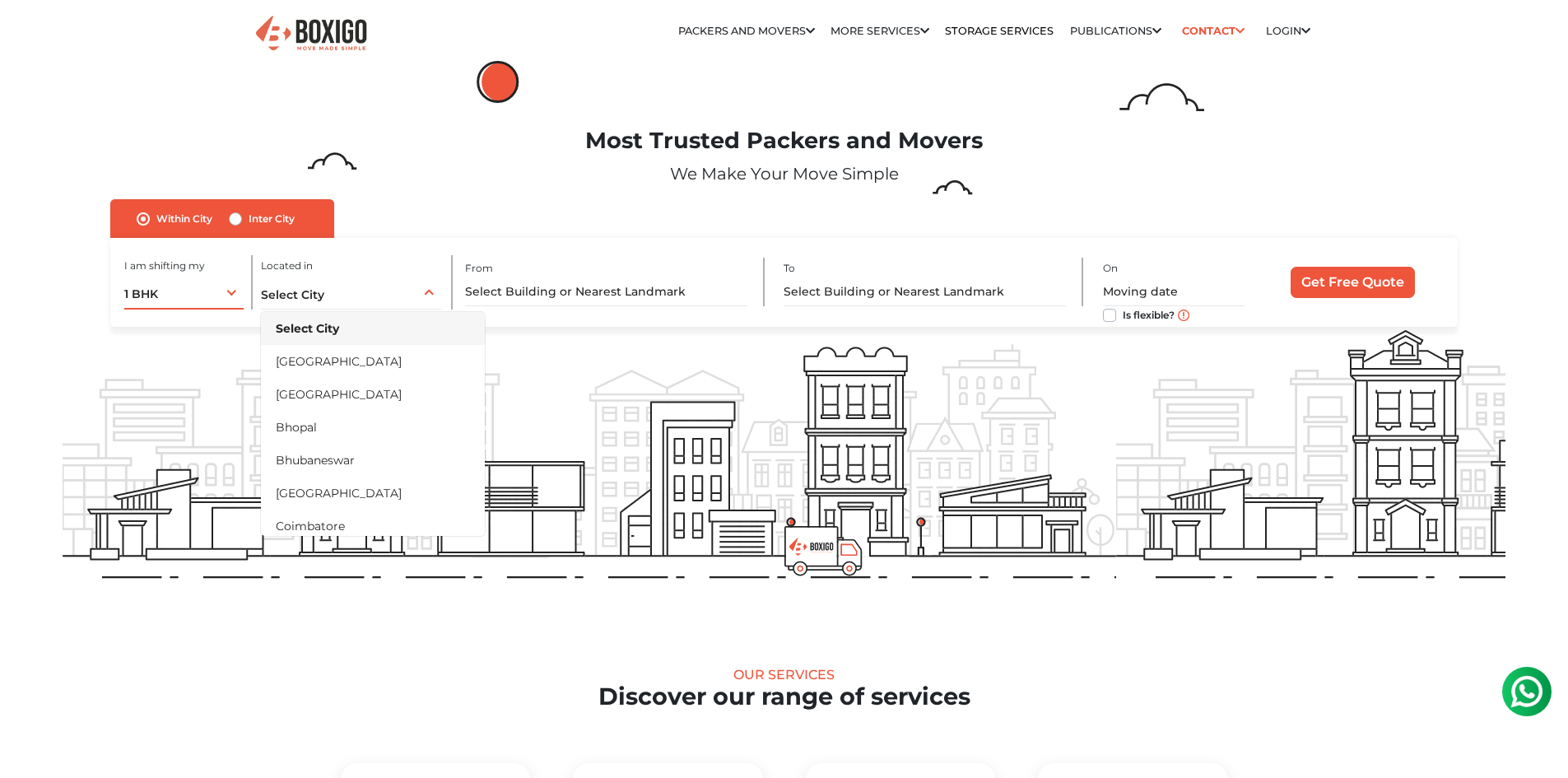
click at [210, 287] on div "1 BHK 1 BHK 2 BHK 3 BHK 3 + BHK FEW ITEMS" at bounding box center [185, 292] width 120 height 35
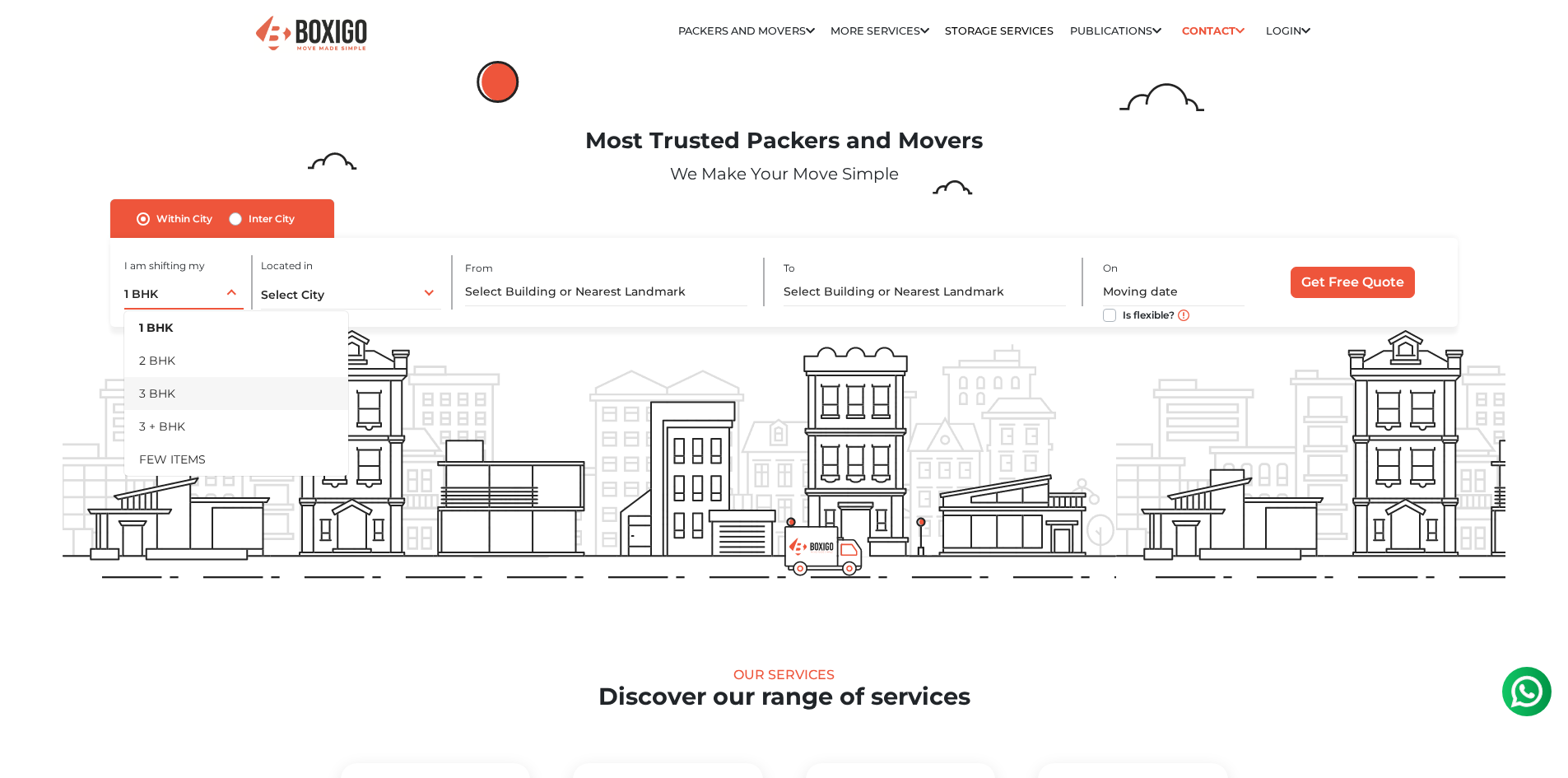
click at [218, 379] on li "3 BHK" at bounding box center [237, 394] width 224 height 33
click at [756, 278] on div "From" at bounding box center [614, 282] width 299 height 48
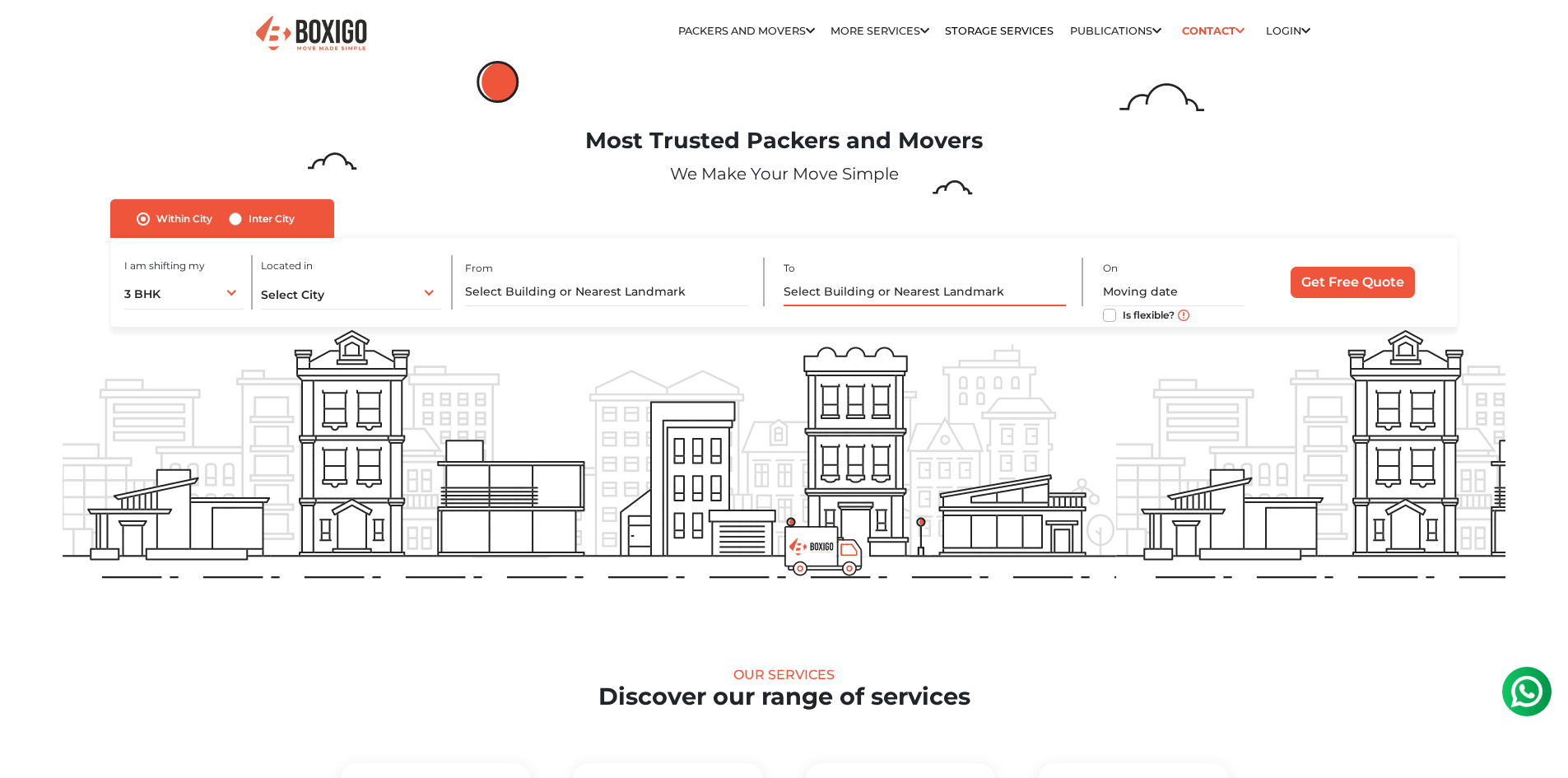
click at [903, 281] on input "text" at bounding box center [924, 292] width 282 height 29
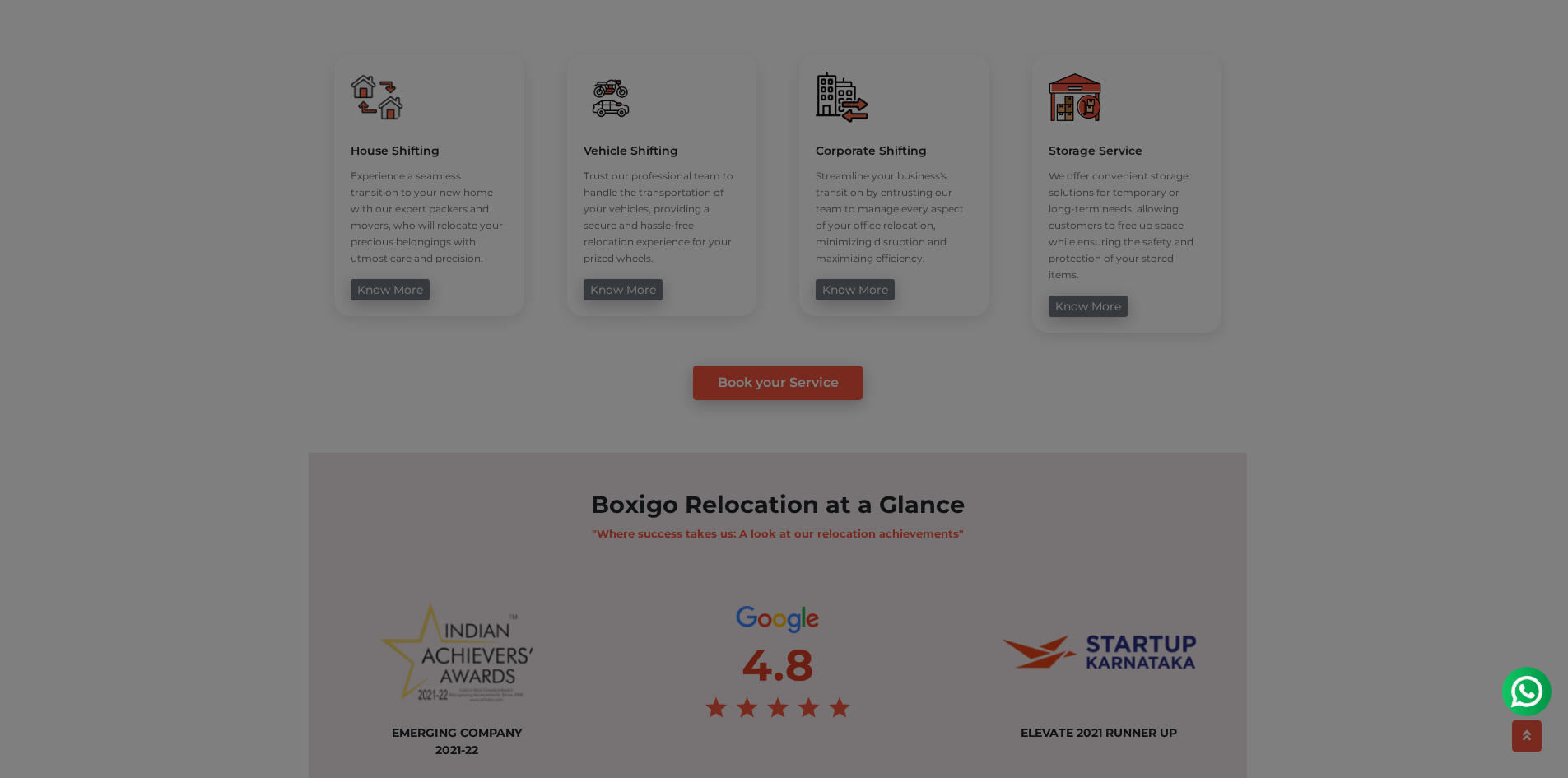
scroll to position [988, 0]
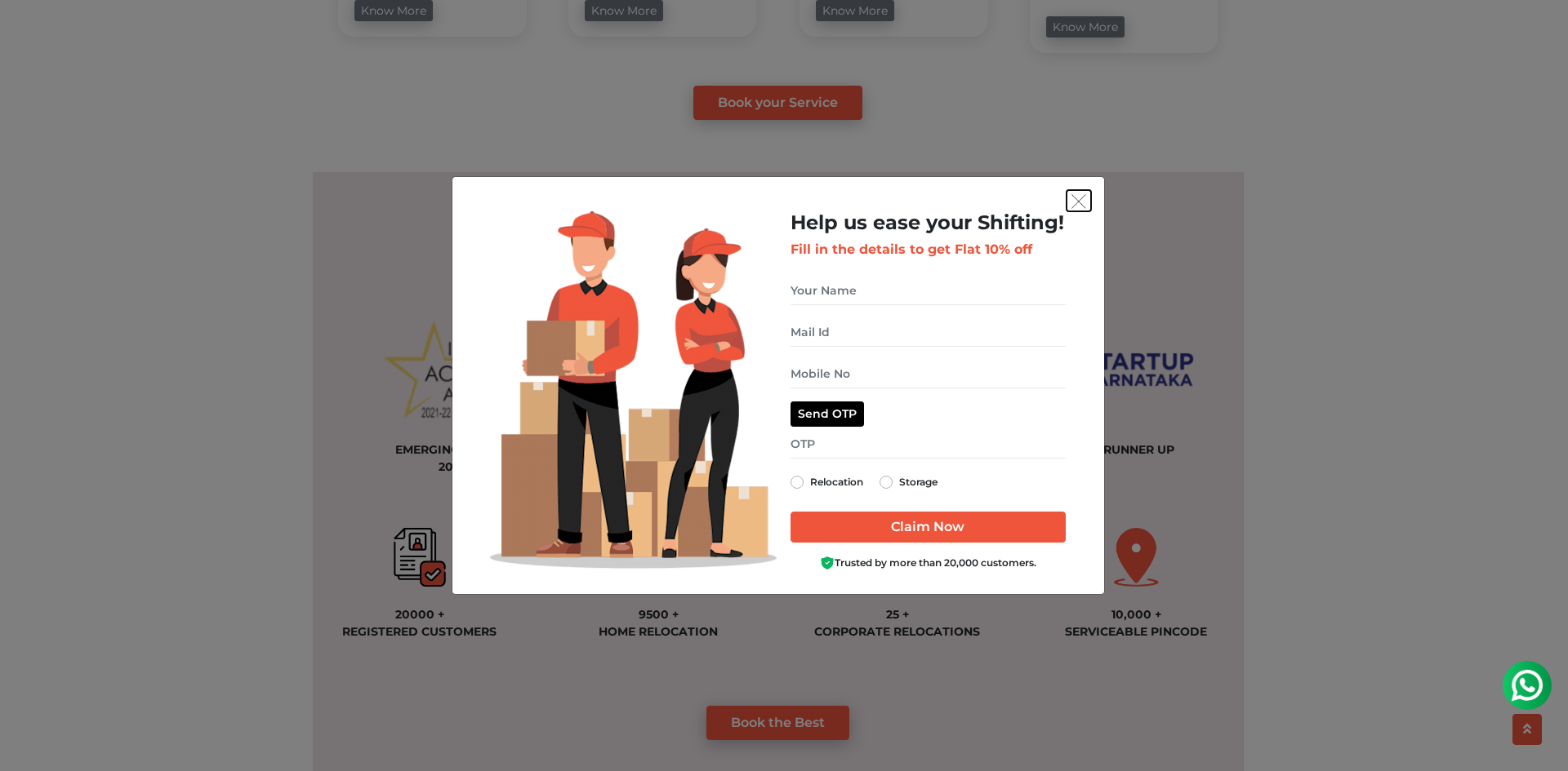
click at [1078, 194] on img "get free quote dialog" at bounding box center [1078, 201] width 14 height 14
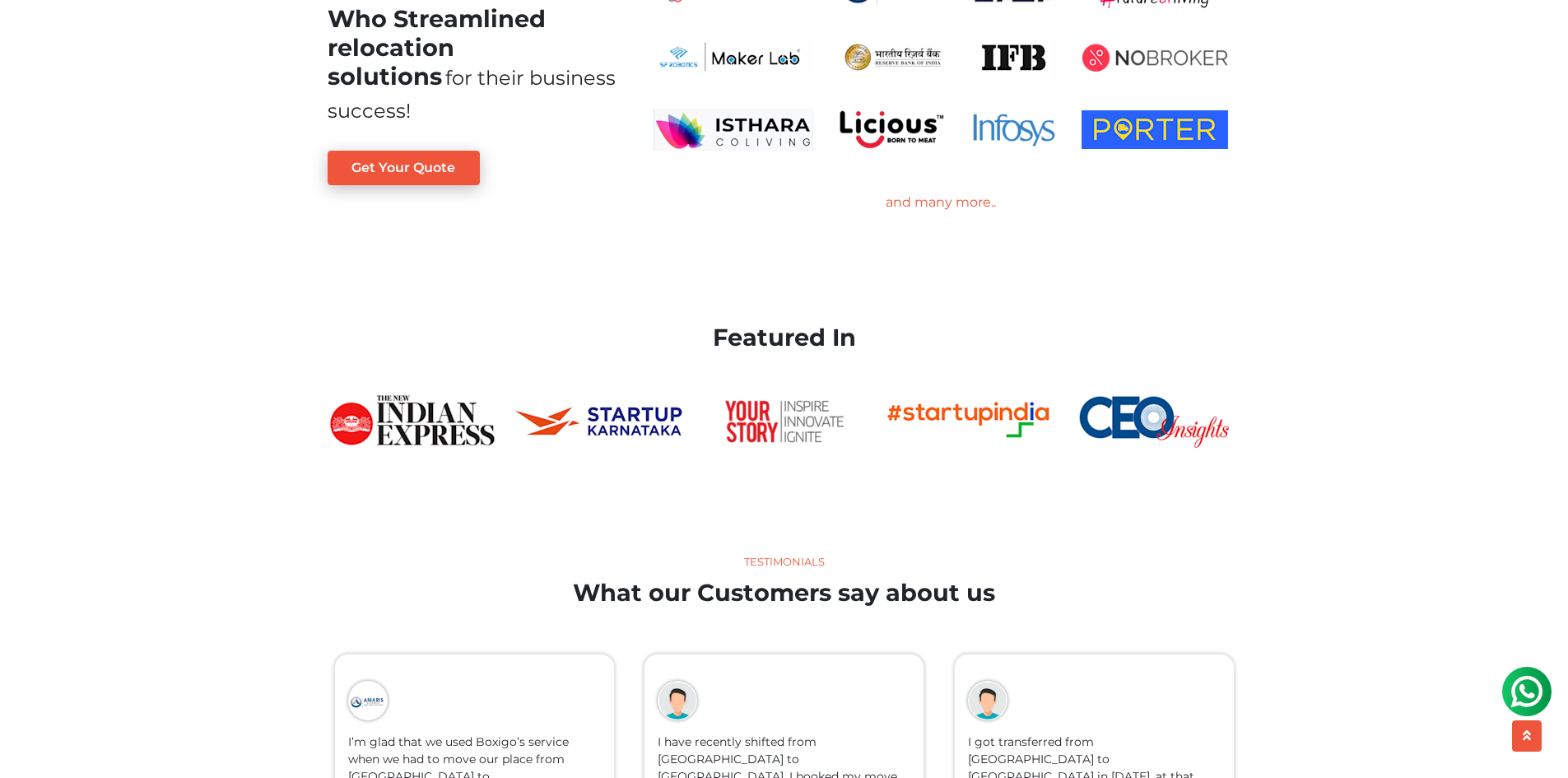
scroll to position [4337, 0]
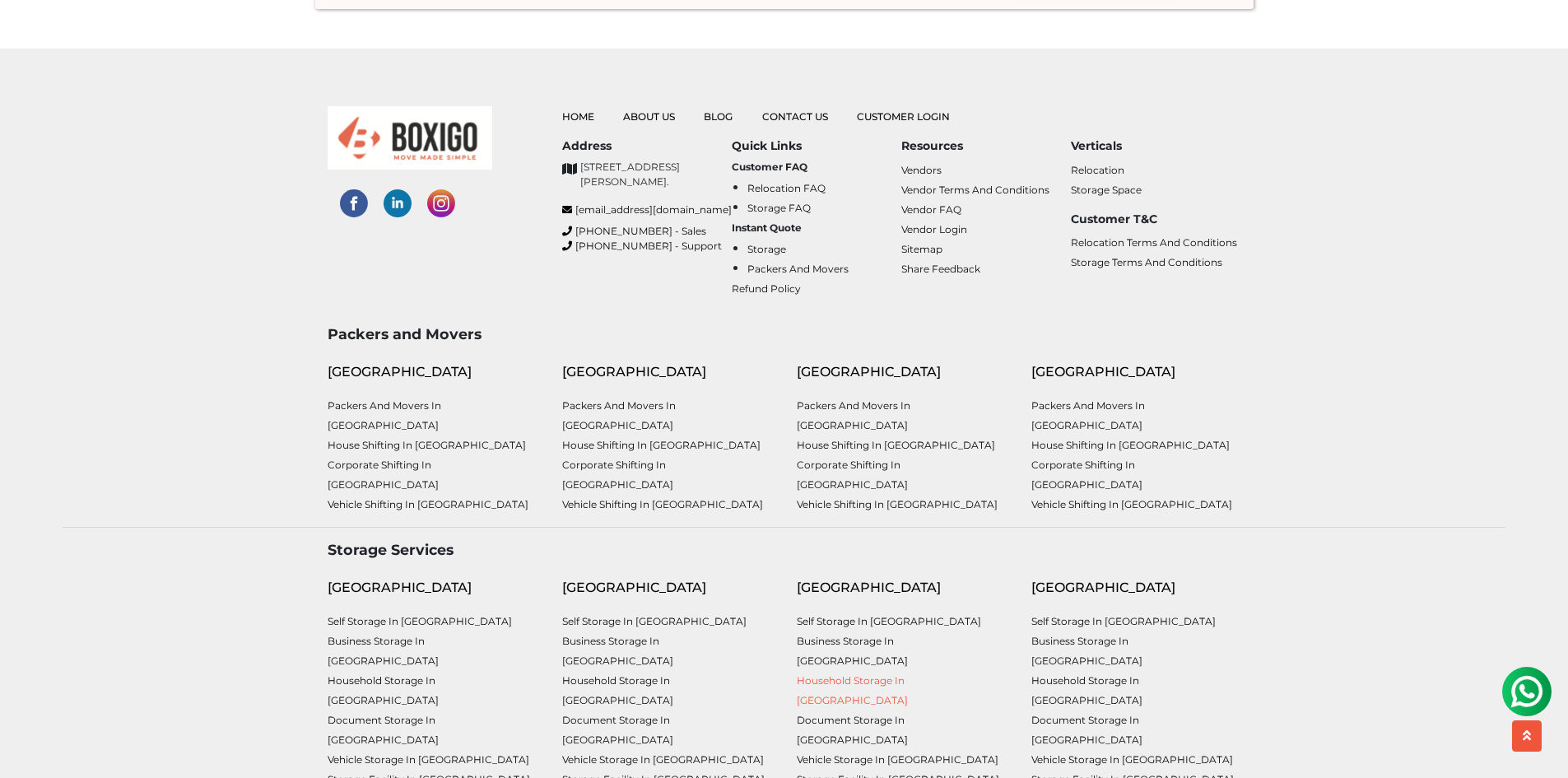
click at [852, 674] on link "Household Storage in [GEOGRAPHIC_DATA]" at bounding box center [852, 691] width 111 height 32
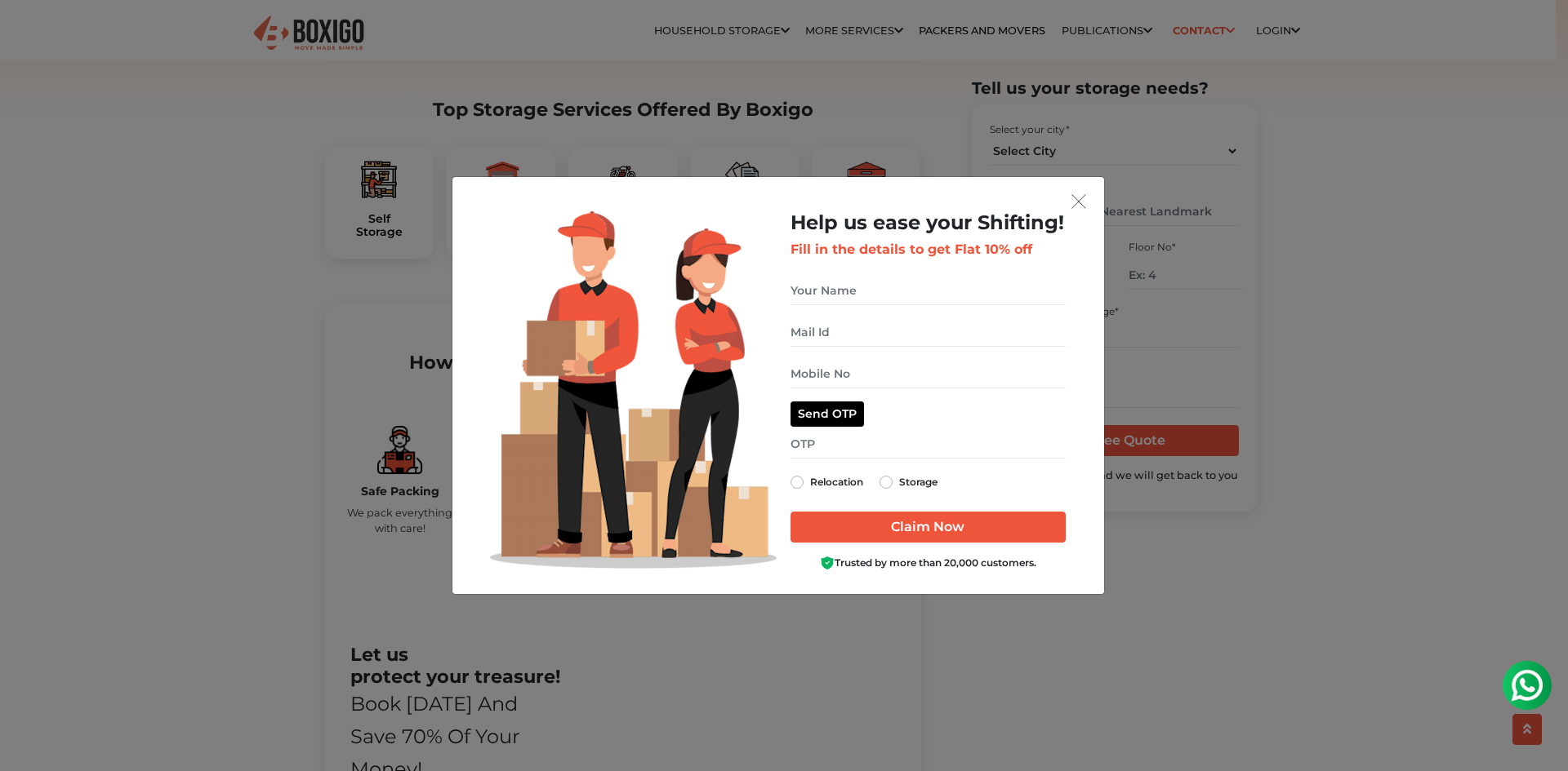
click at [1061, 198] on div "get free quote dialog" at bounding box center [777, 200] width 625 height 21
click at [1075, 202] on img "get free quote dialog" at bounding box center [1078, 201] width 14 height 14
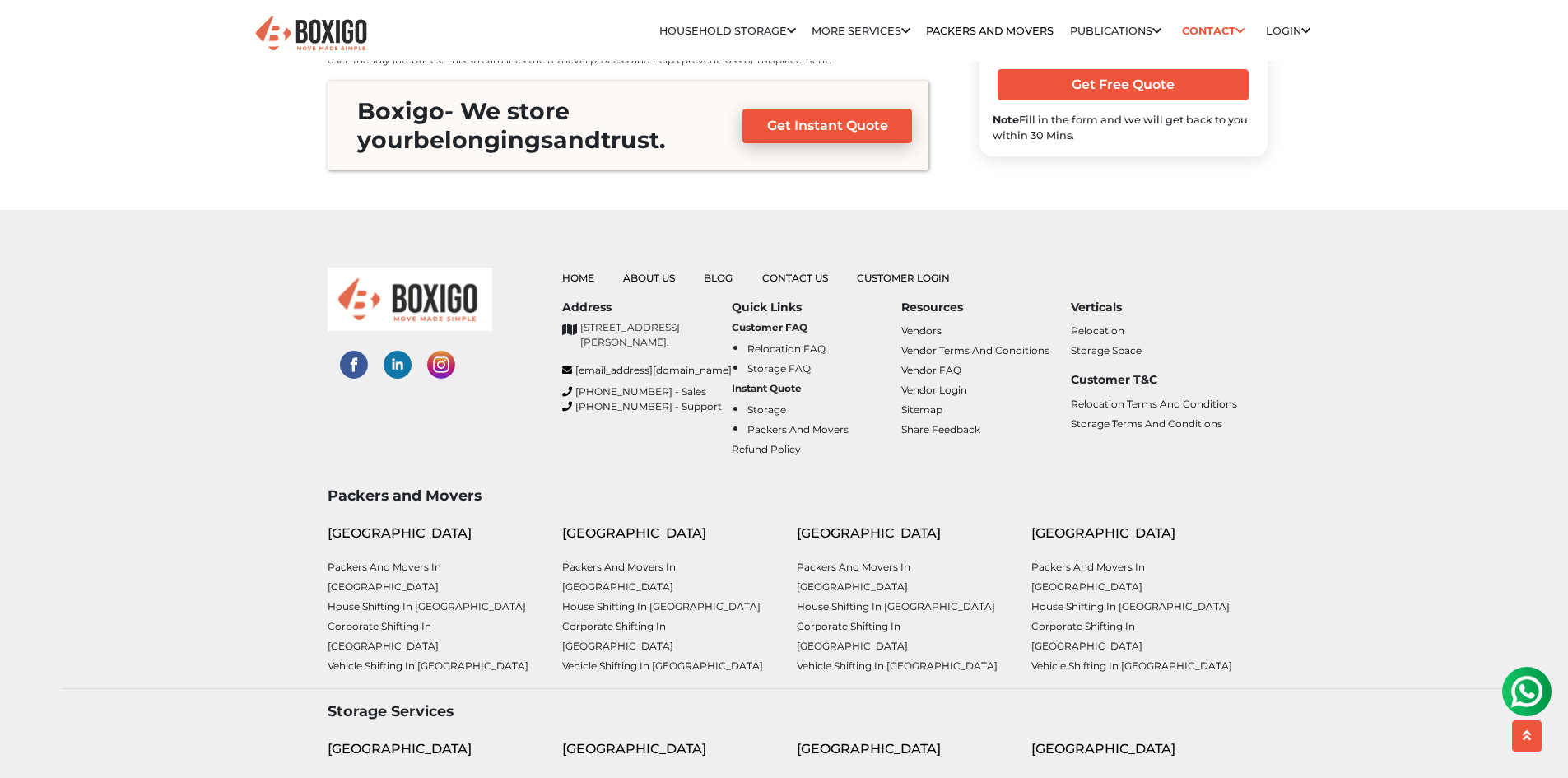
scroll to position [6183, 0]
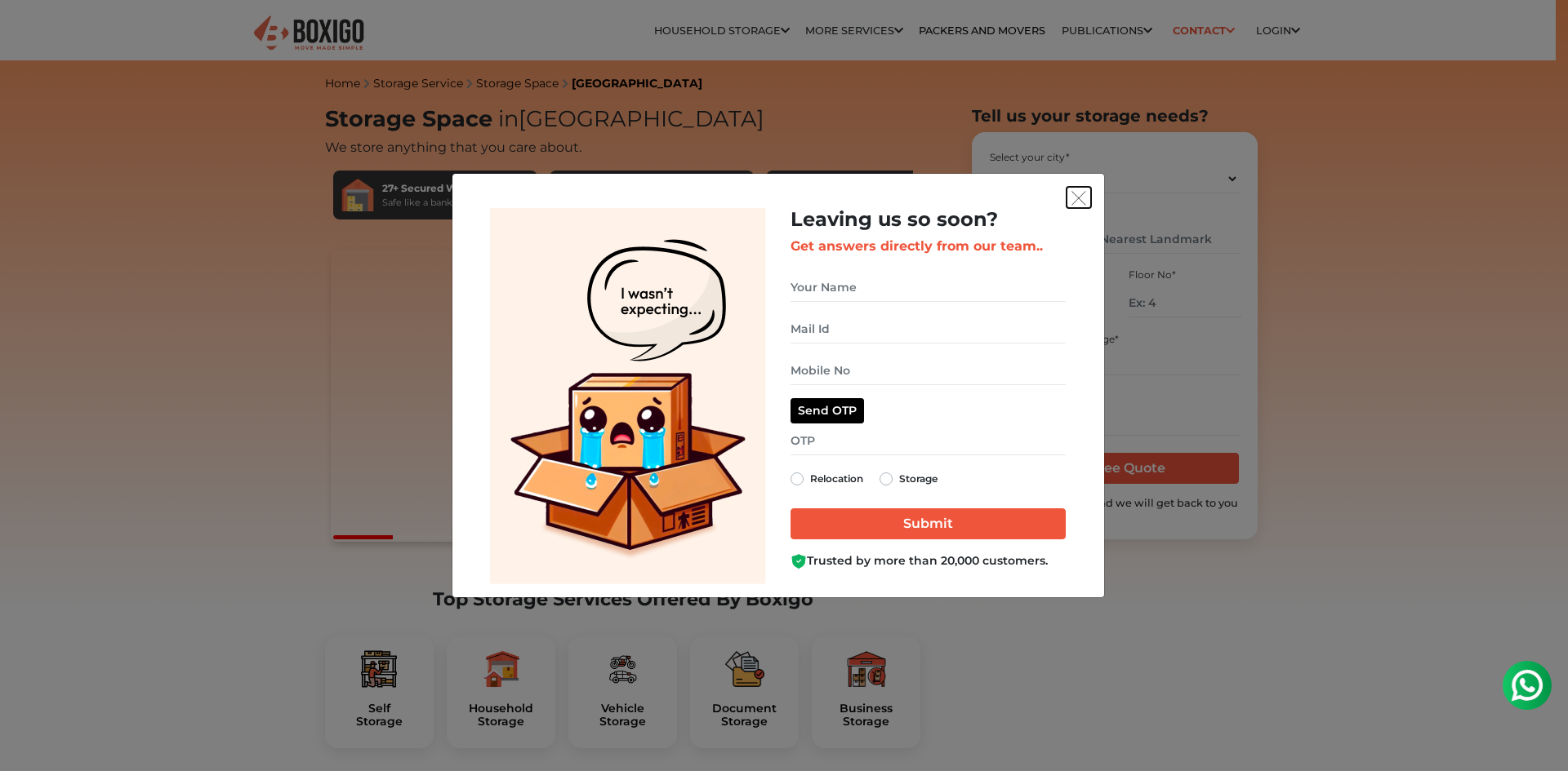
click at [1076, 204] on img "get free quote dialog" at bounding box center [1078, 198] width 14 height 14
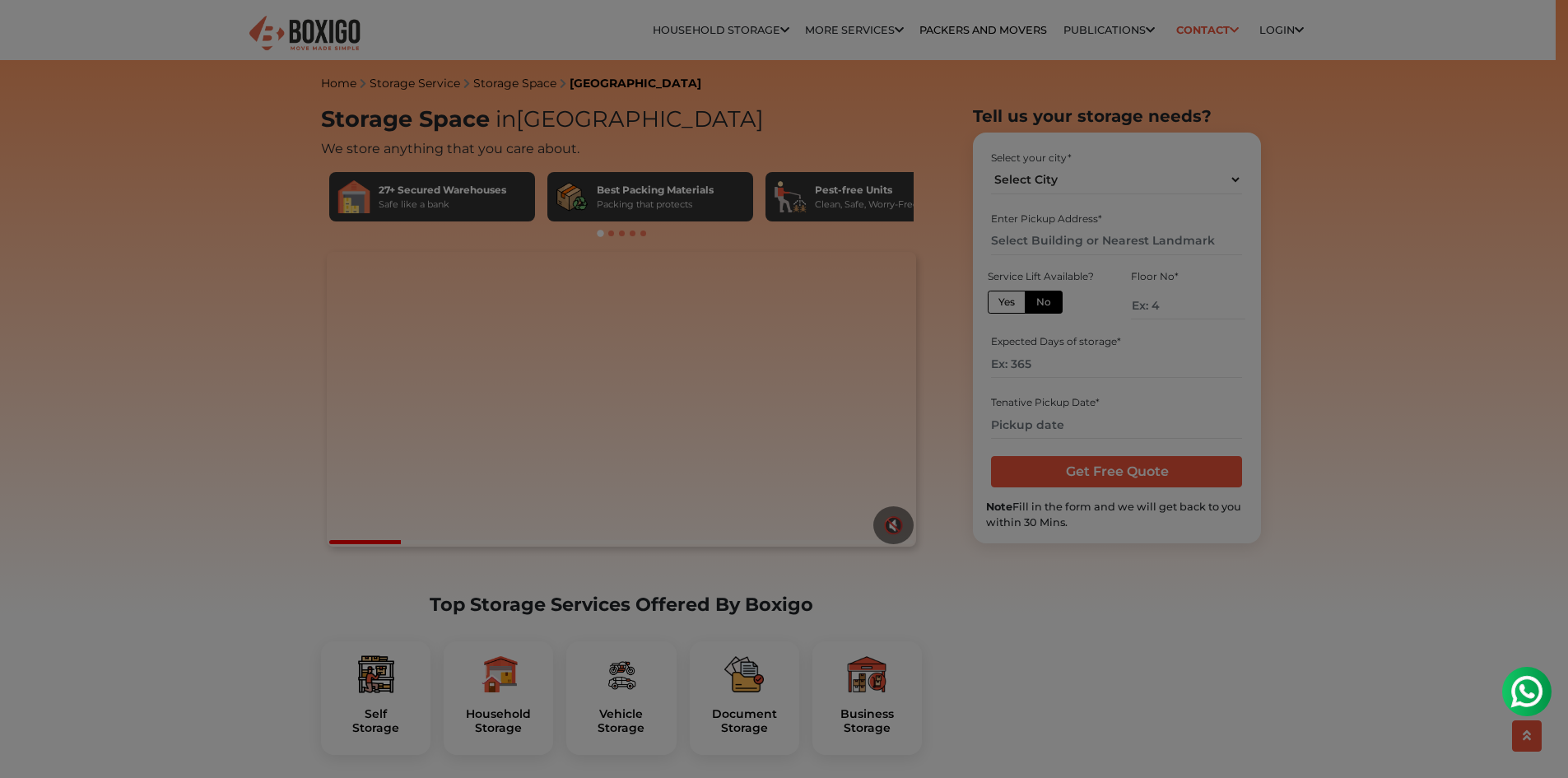
scroll to position [411, 0]
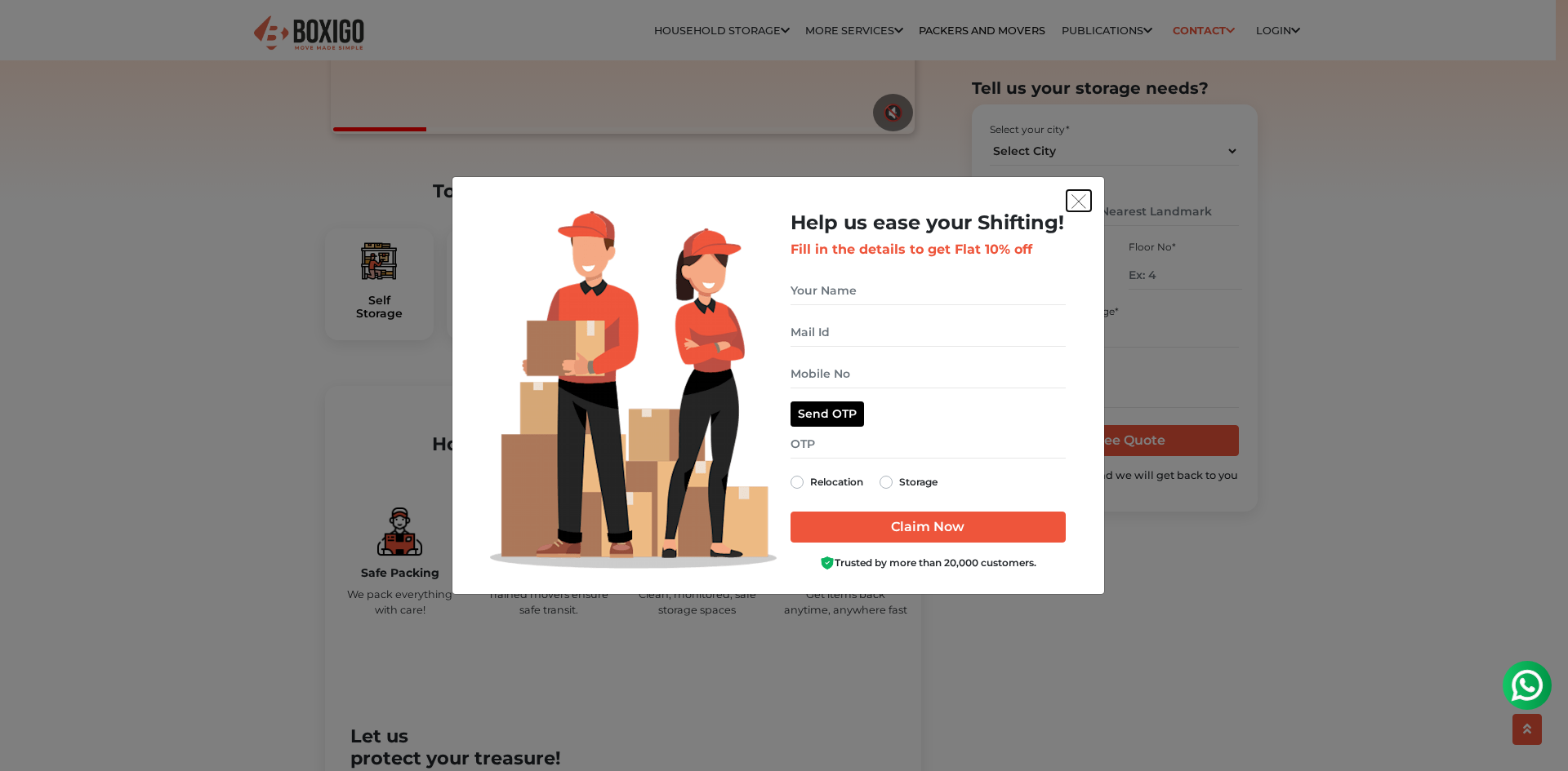
click at [1074, 203] on img "get free quote dialog" at bounding box center [1078, 201] width 14 height 14
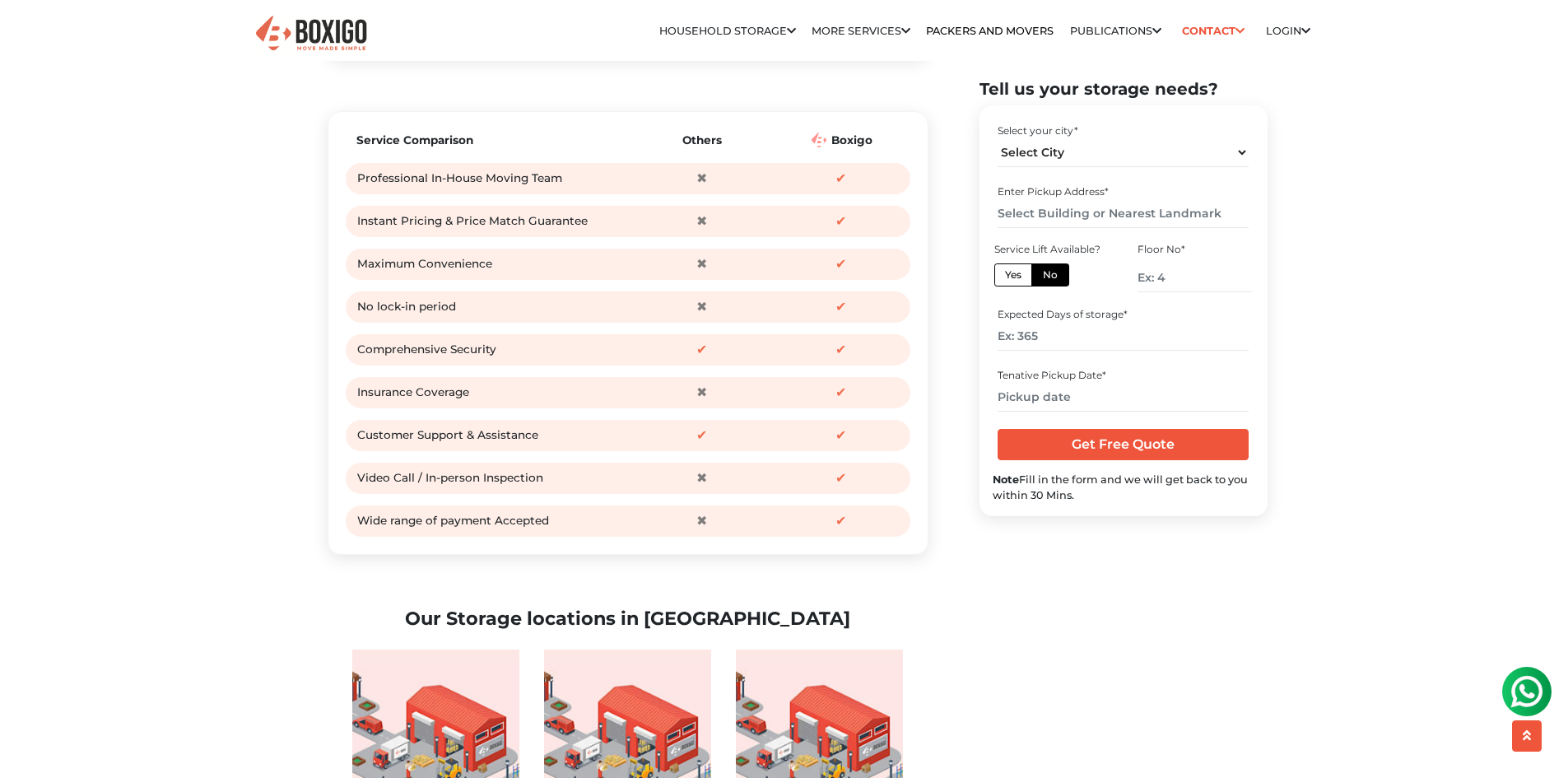
scroll to position [2224, 0]
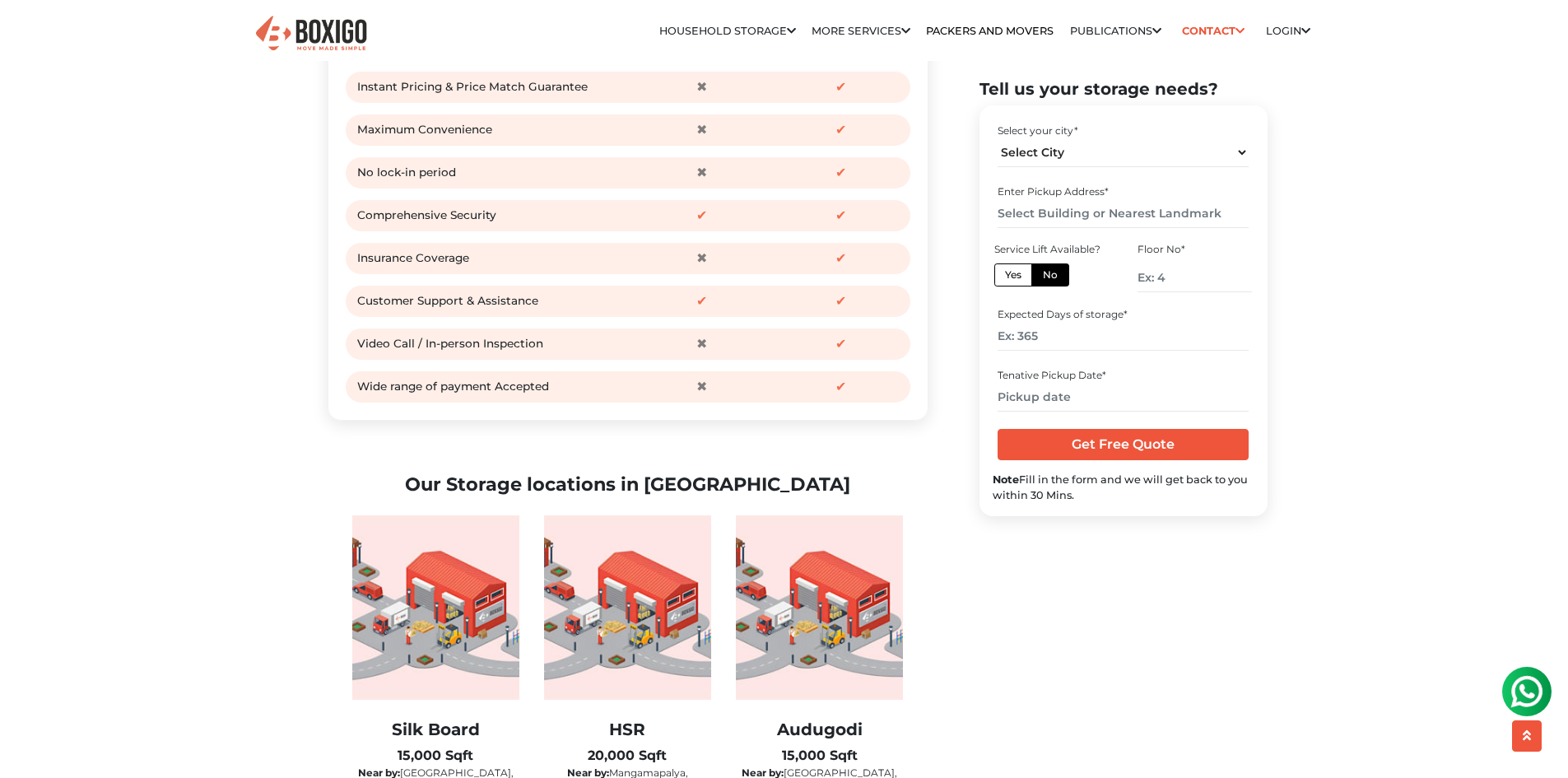
drag, startPoint x: 677, startPoint y: 271, endPoint x: 752, endPoint y: 294, distance: 78.4
click at [752, 294] on div "Service Comparison Others [GEOGRAPHIC_DATA] Professional In-House Moving Team ✖…" at bounding box center [628, 198] width 566 height 408
click at [779, 314] on div "✔" at bounding box center [840, 301] width 131 height 25
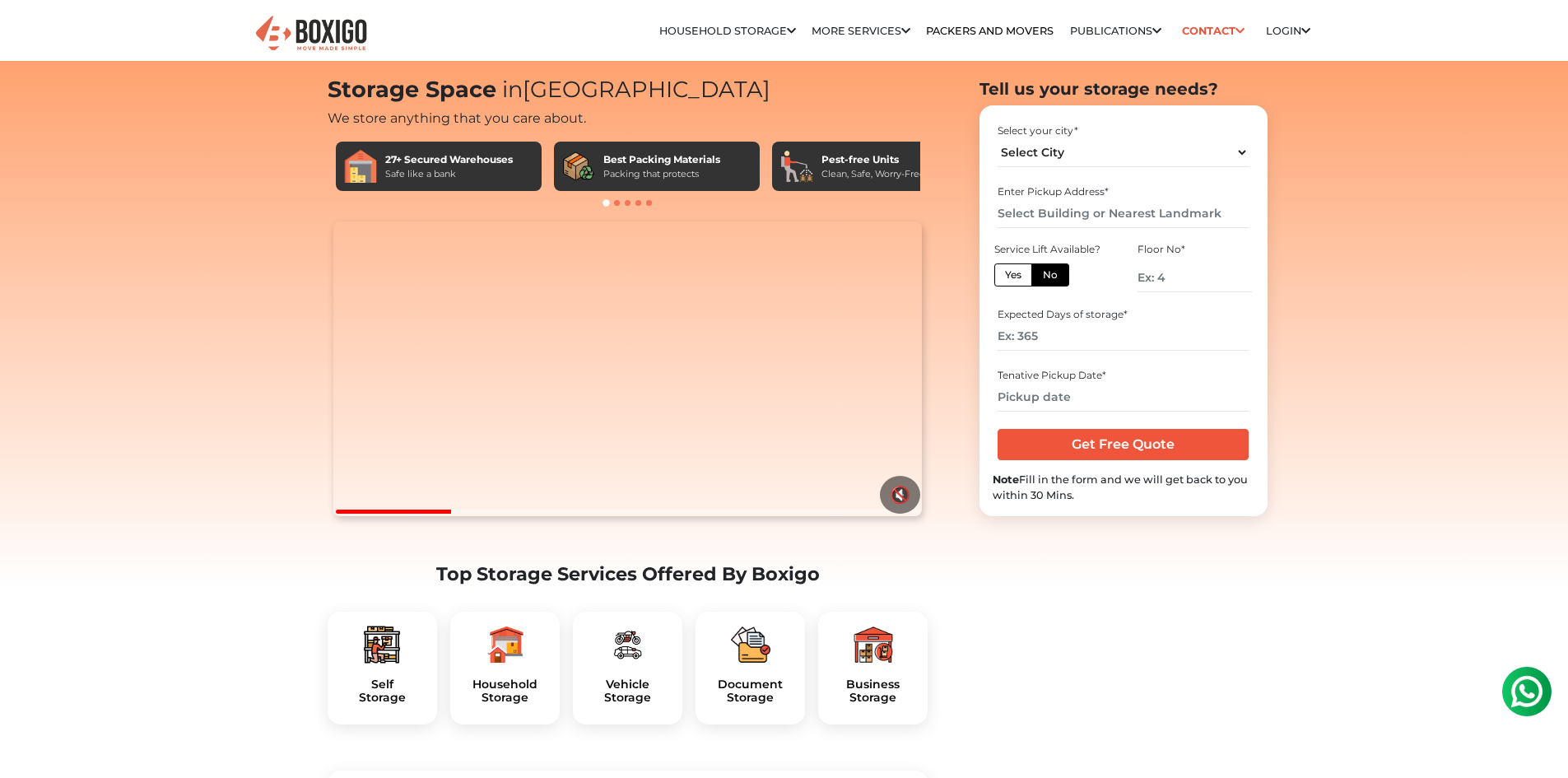
scroll to position [0, 0]
